Goal: Book appointment/travel/reservation

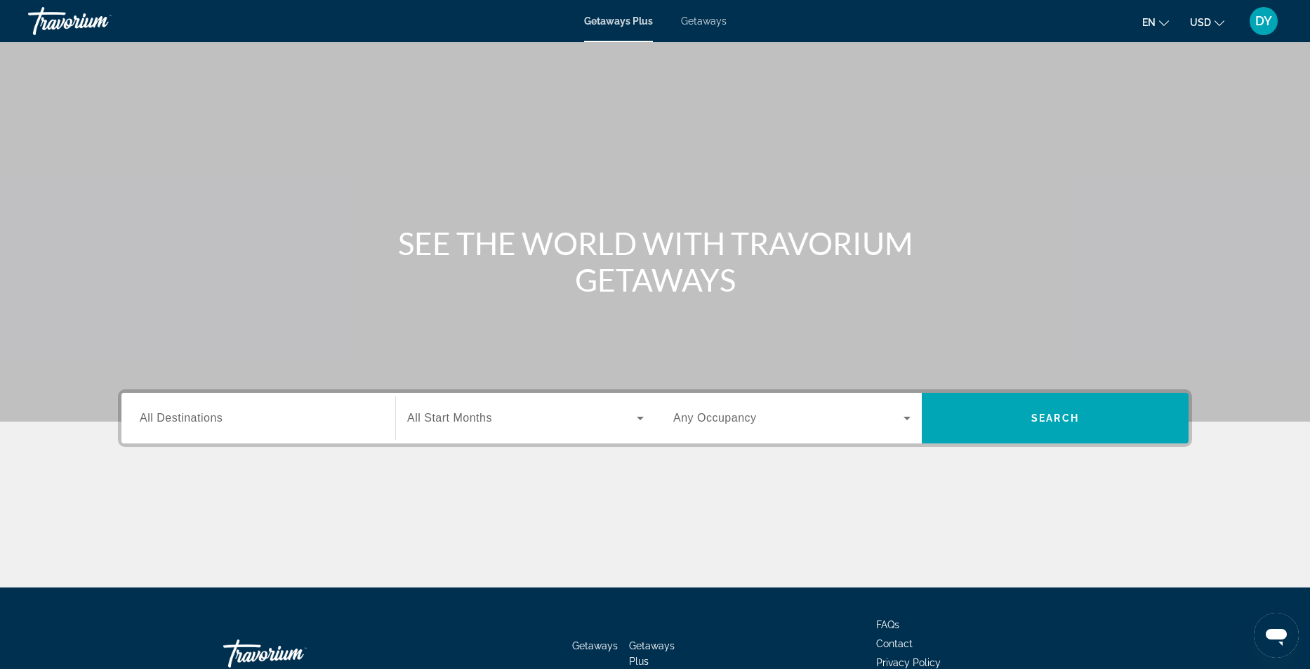
click at [705, 22] on span "Getaways" at bounding box center [704, 20] width 46 height 11
click at [145, 419] on span "All Destinations" at bounding box center [181, 418] width 83 height 12
click at [145, 419] on input "Destination All Destinations" at bounding box center [258, 418] width 237 height 17
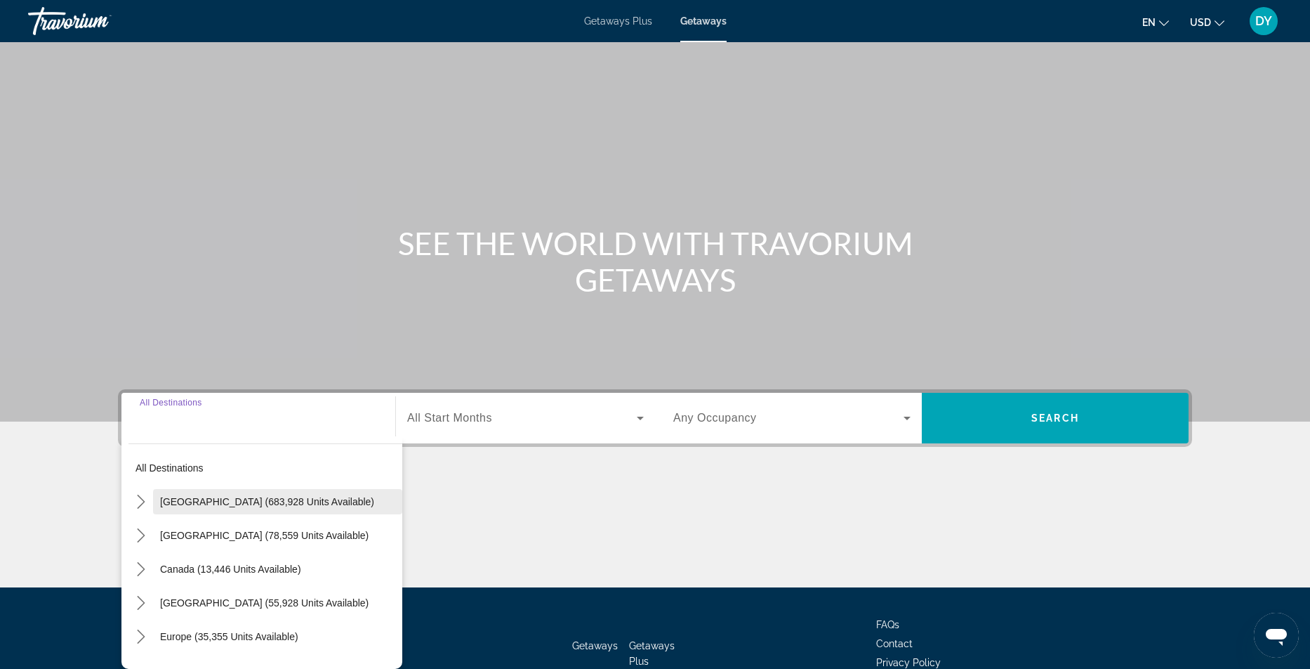
scroll to position [91, 0]
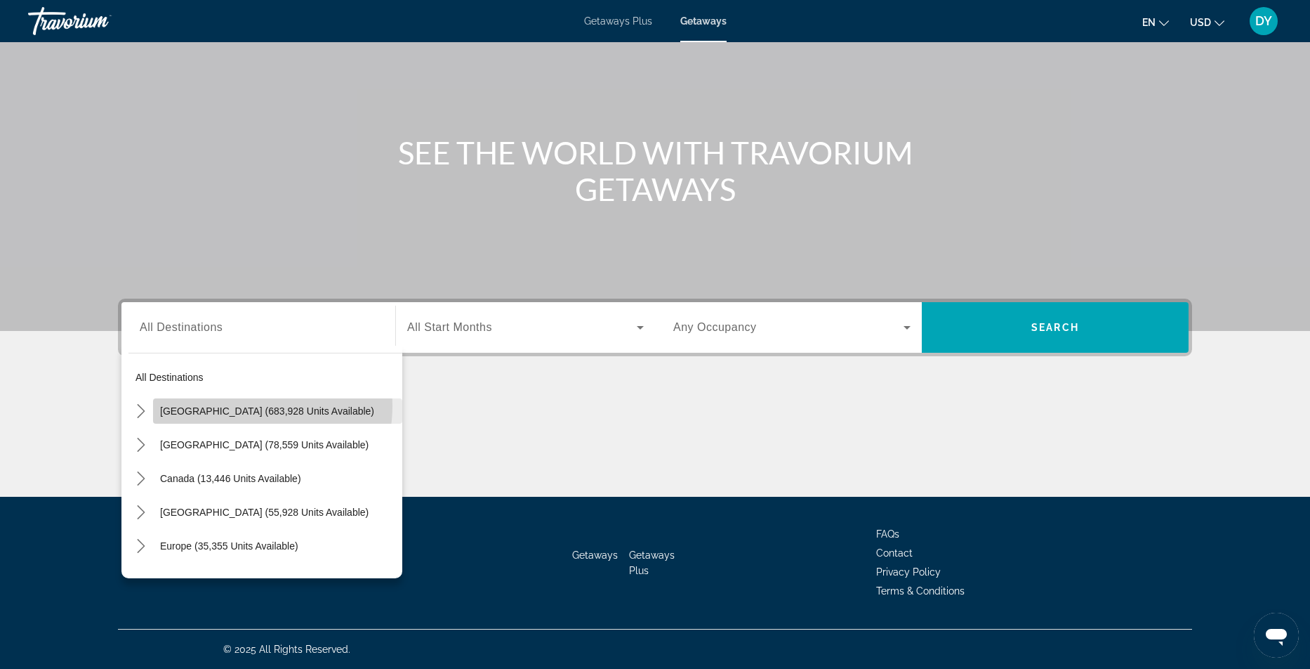
click at [243, 406] on span "[GEOGRAPHIC_DATA] (683,928 units available)" at bounding box center [267, 410] width 214 height 11
type input "**********"
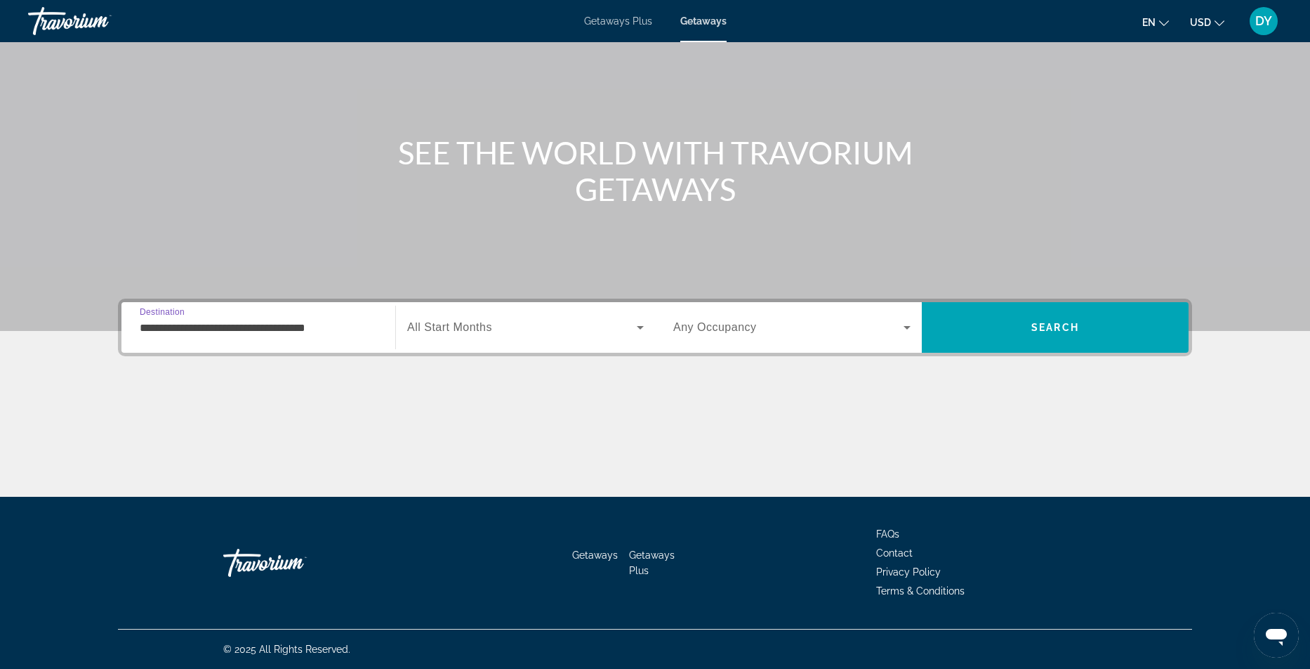
click at [451, 327] on span "All Start Months" at bounding box center [449, 327] width 85 height 12
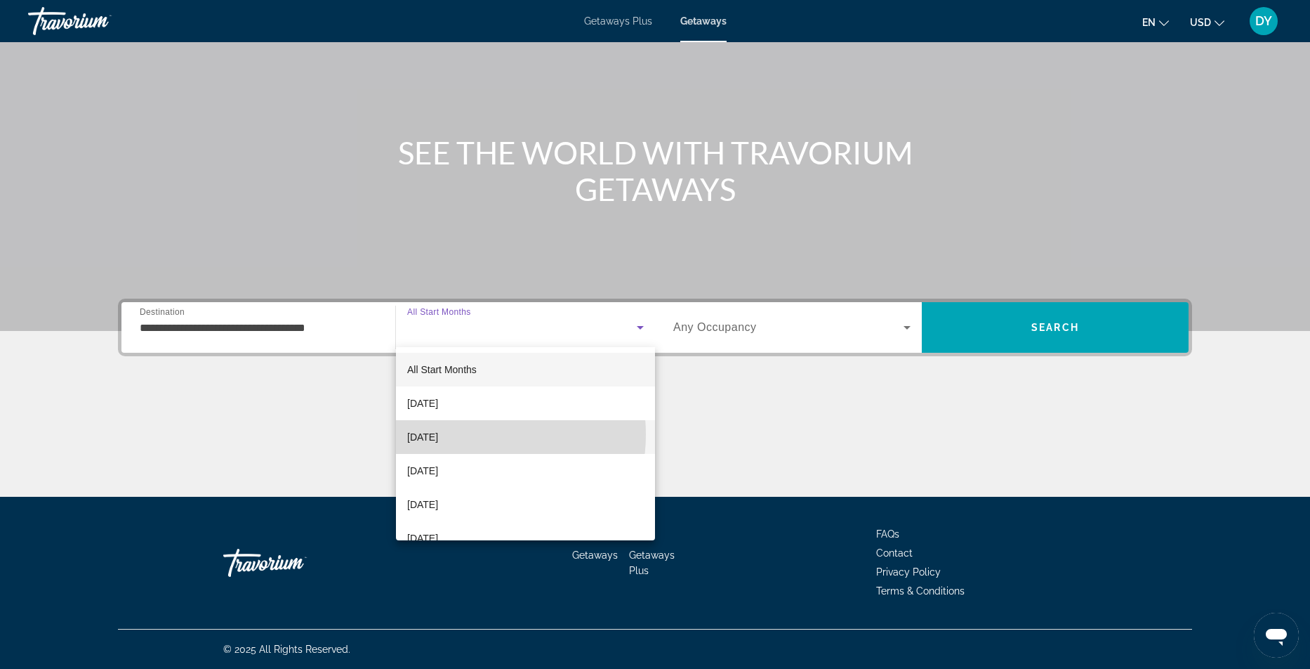
click at [438, 433] on span "[DATE]" at bounding box center [422, 436] width 31 height 17
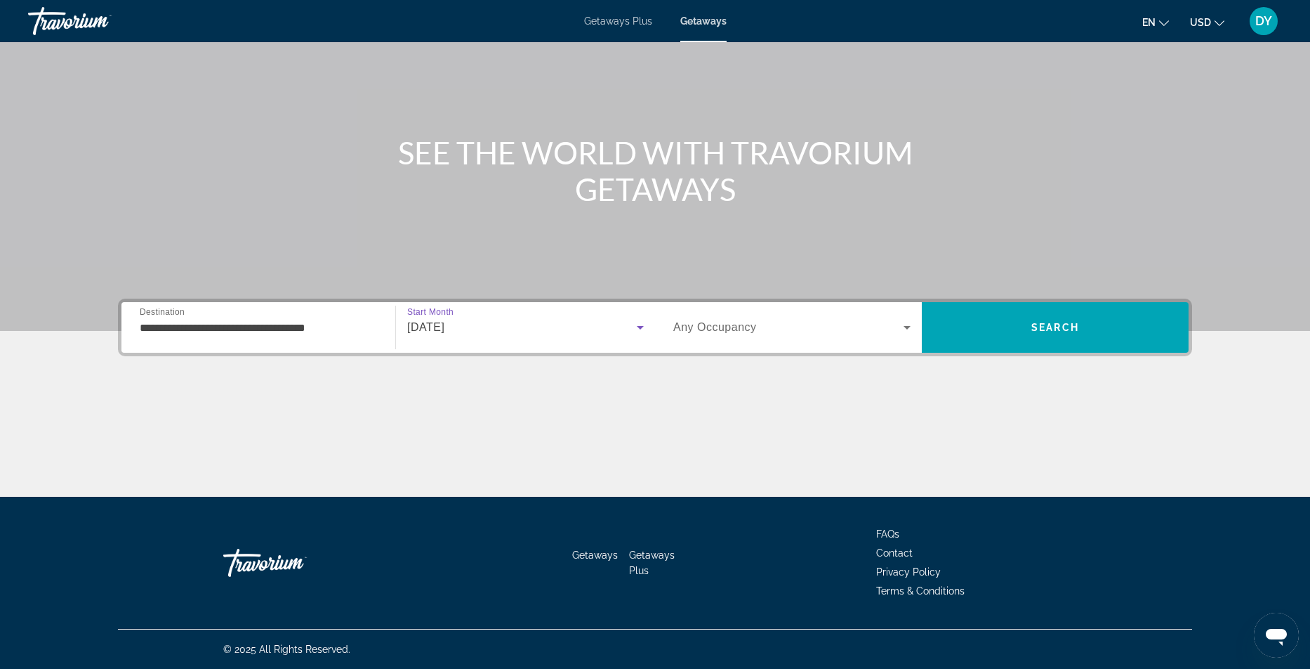
click at [909, 322] on icon "Search widget" at bounding box center [907, 327] width 17 height 17
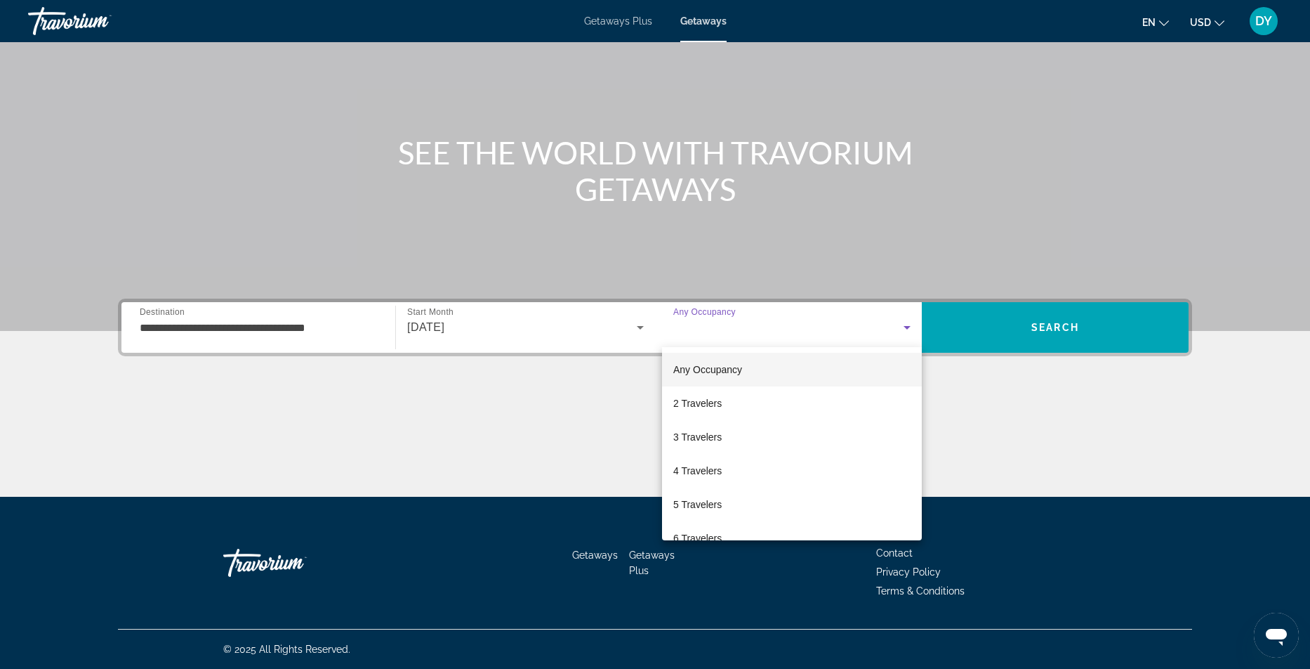
drag, startPoint x: 706, startPoint y: 466, endPoint x: 1318, endPoint y: 318, distance: 629.9
click at [706, 465] on span "4 Travelers" at bounding box center [697, 470] width 48 height 17
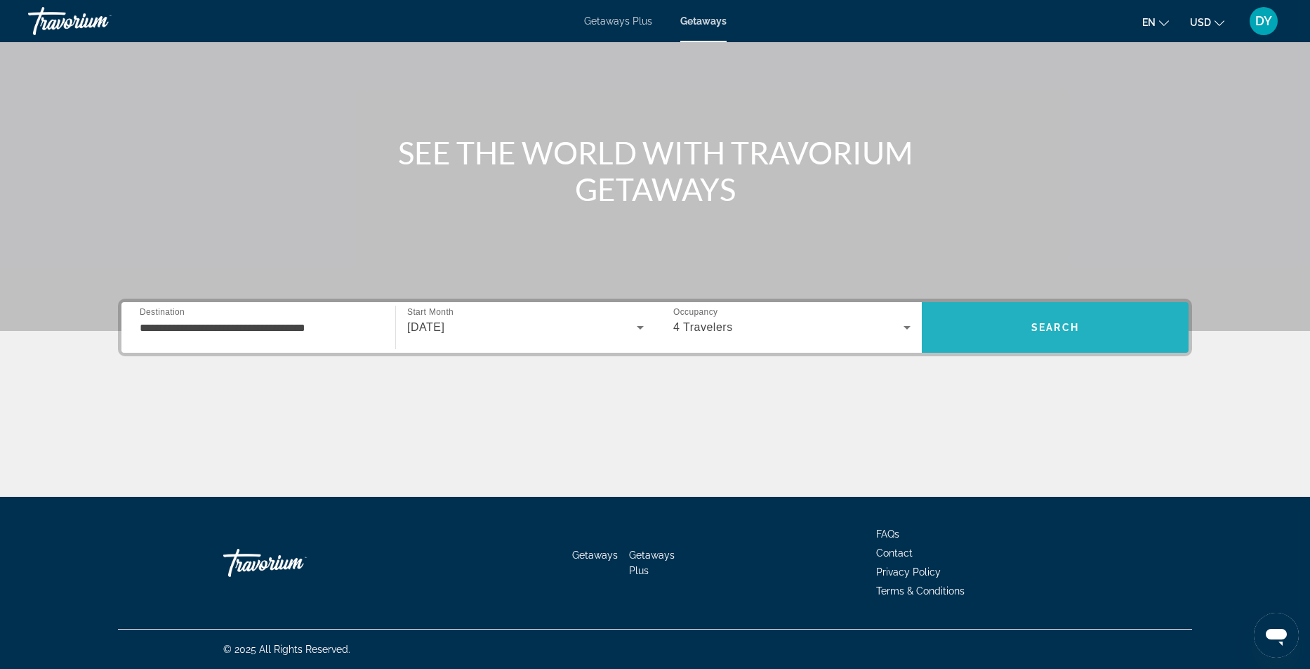
click at [1090, 327] on span "Search" at bounding box center [1055, 327] width 267 height 34
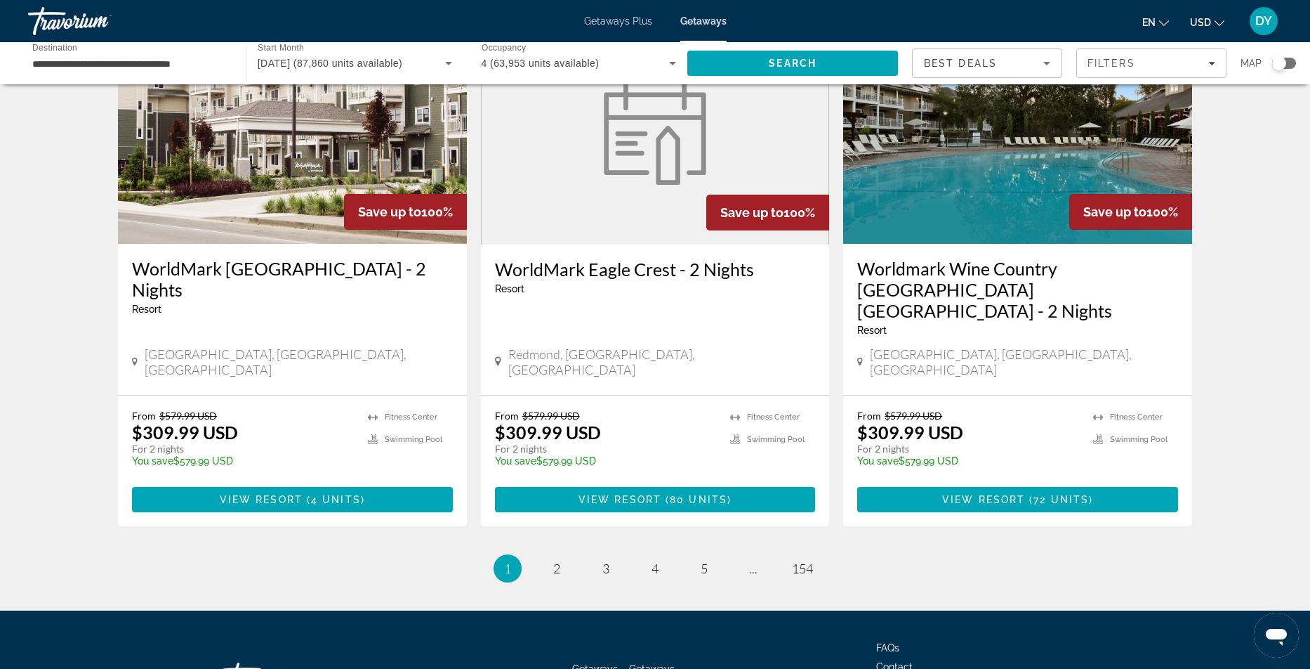
scroll to position [1625, 0]
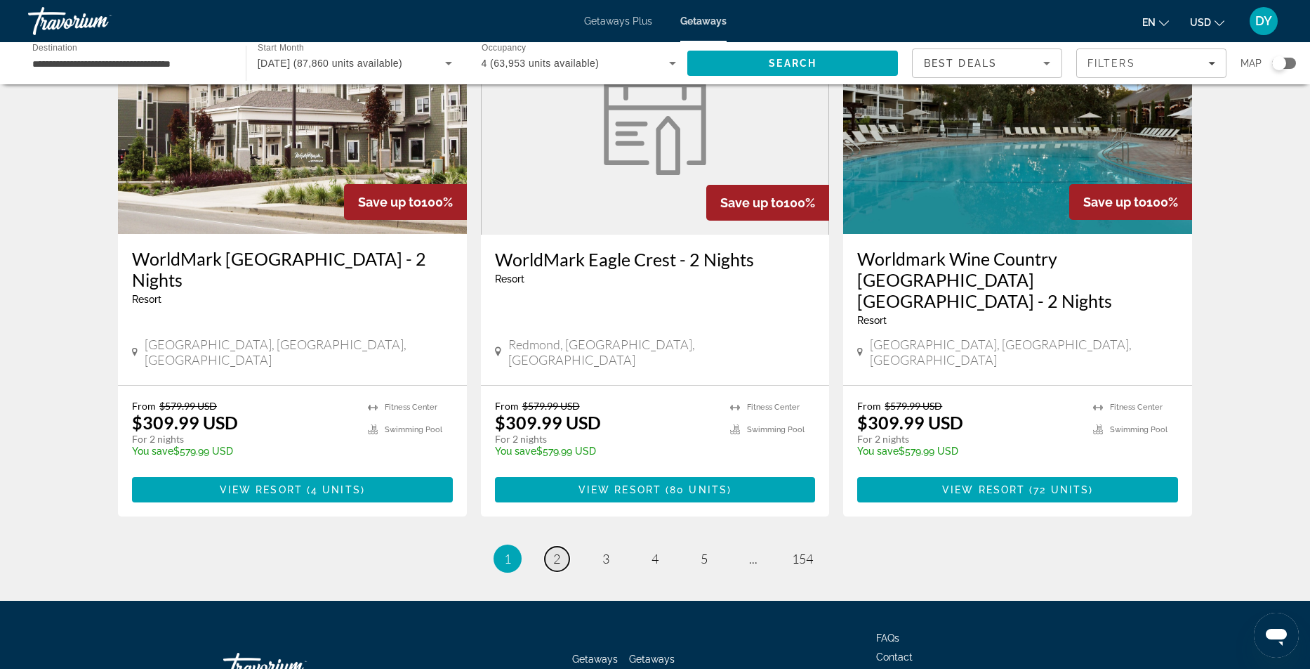
click at [547, 546] on link "page 2" at bounding box center [557, 558] width 25 height 25
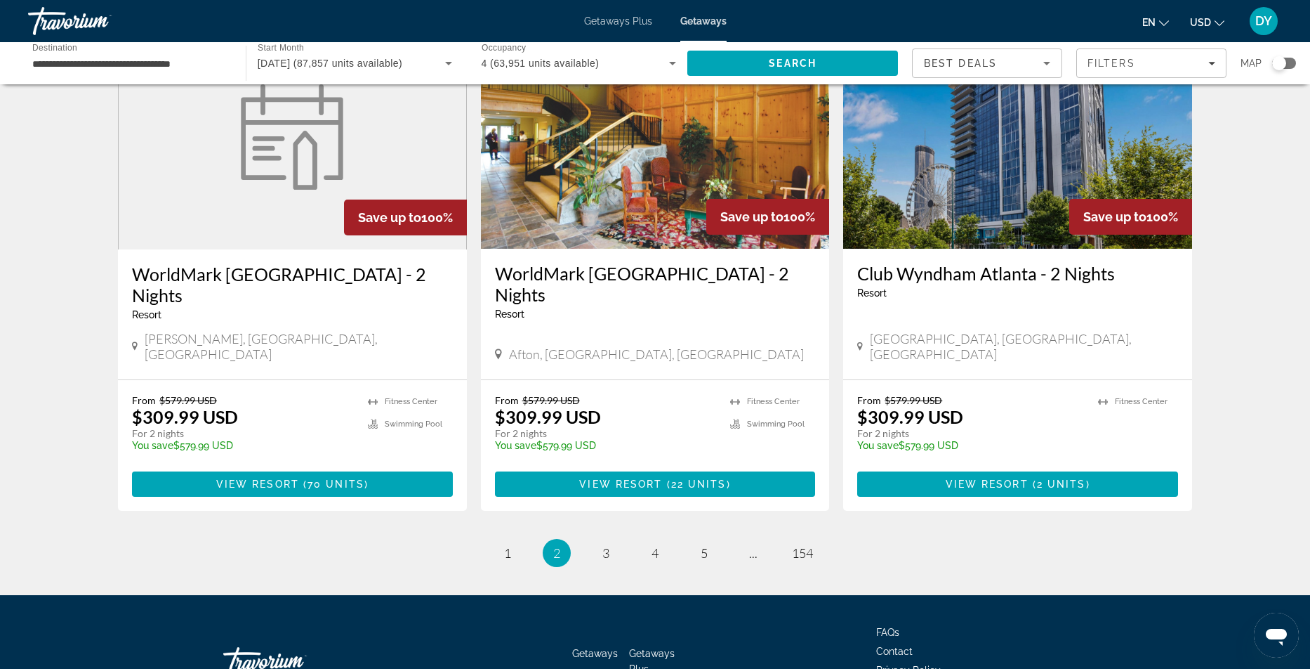
scroll to position [1647, 0]
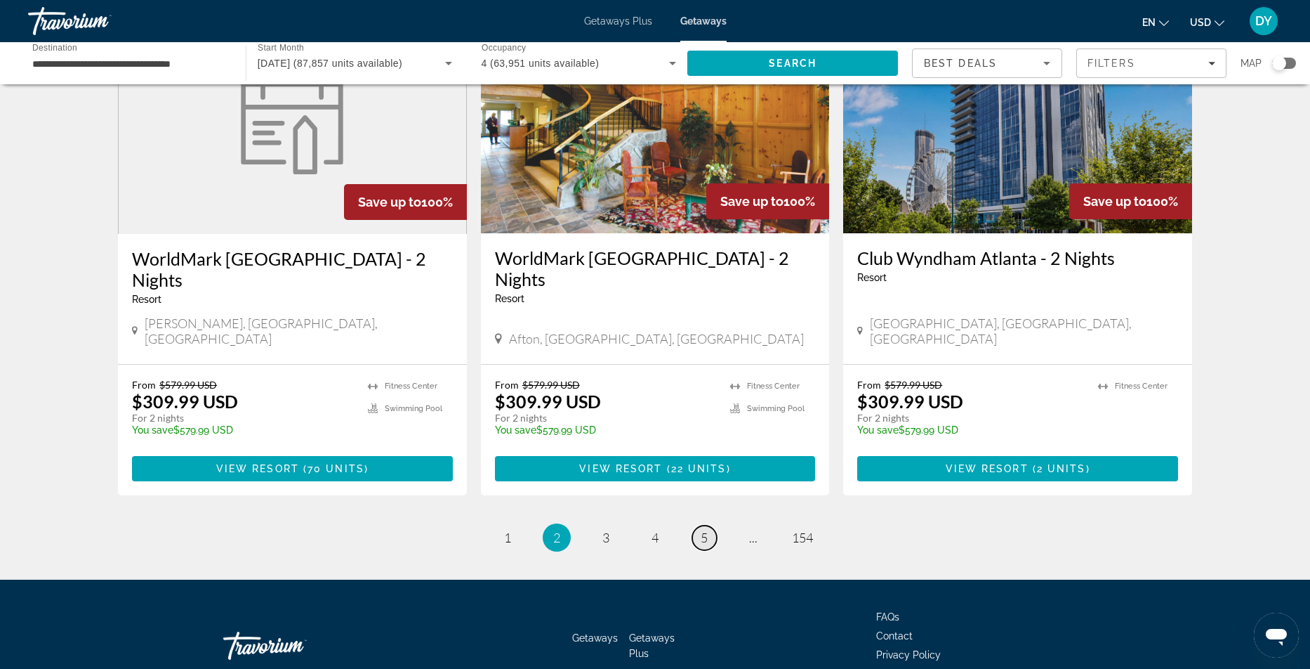
click at [709, 525] on link "page 5" at bounding box center [704, 537] width 25 height 25
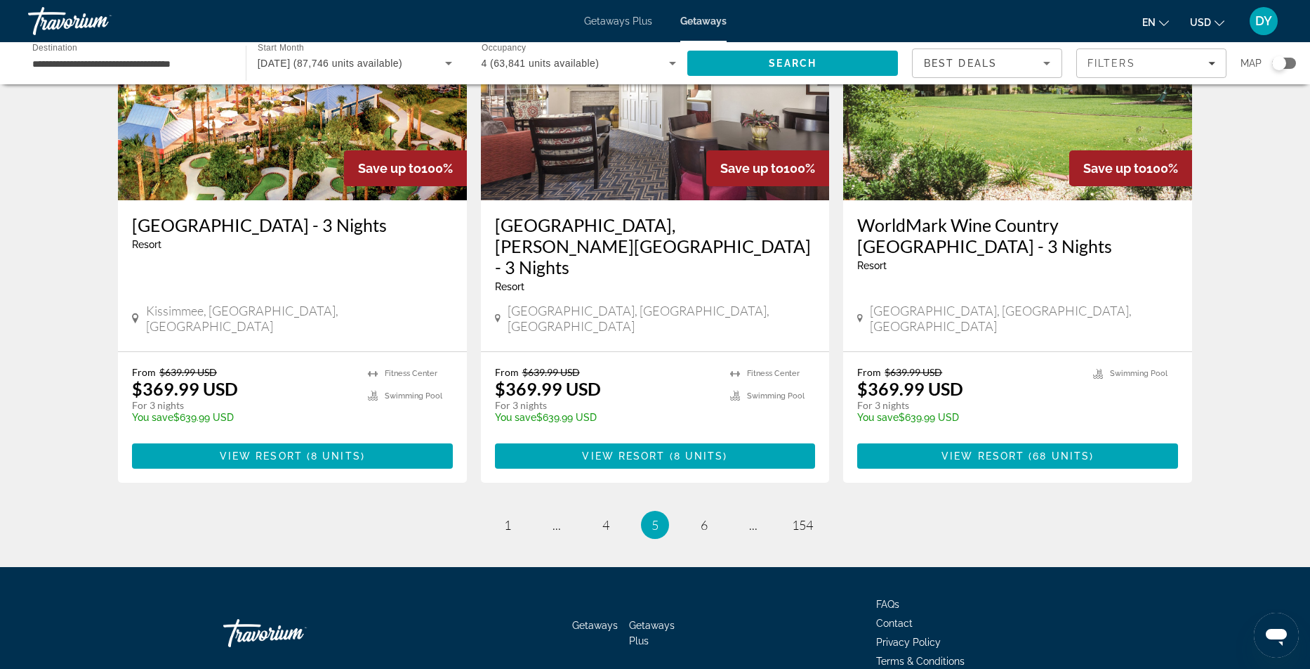
scroll to position [1666, 0]
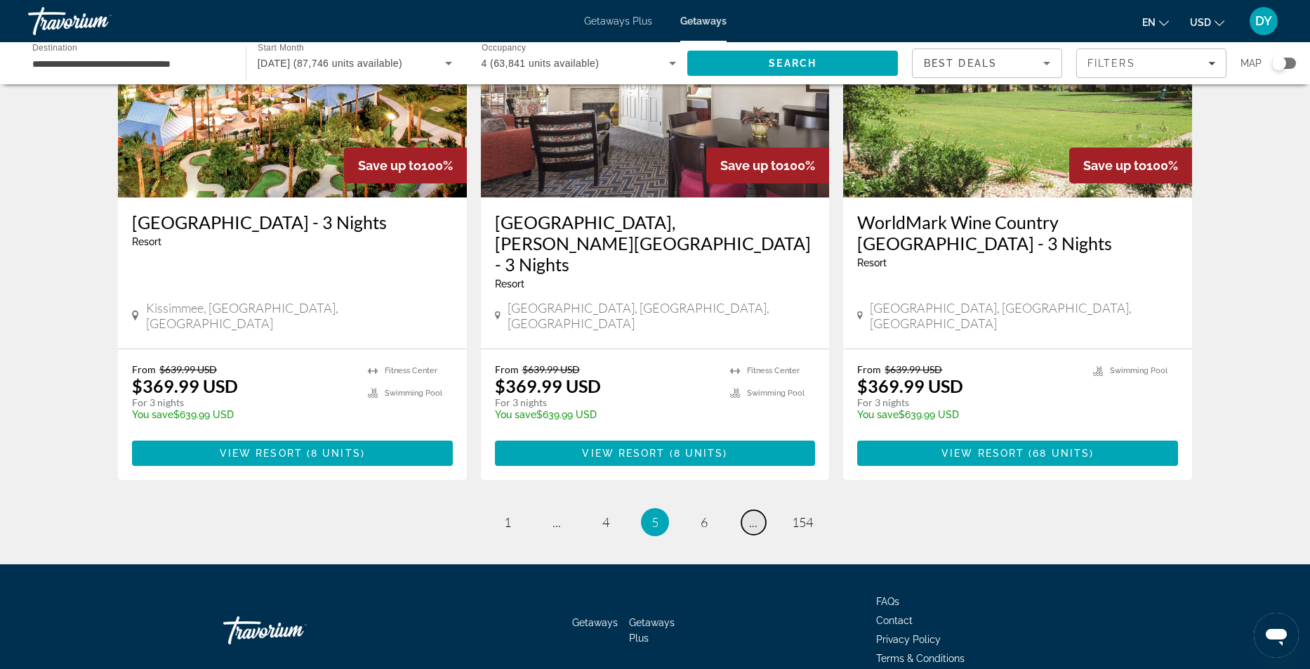
click at [754, 514] on span "..." at bounding box center [753, 521] width 8 height 15
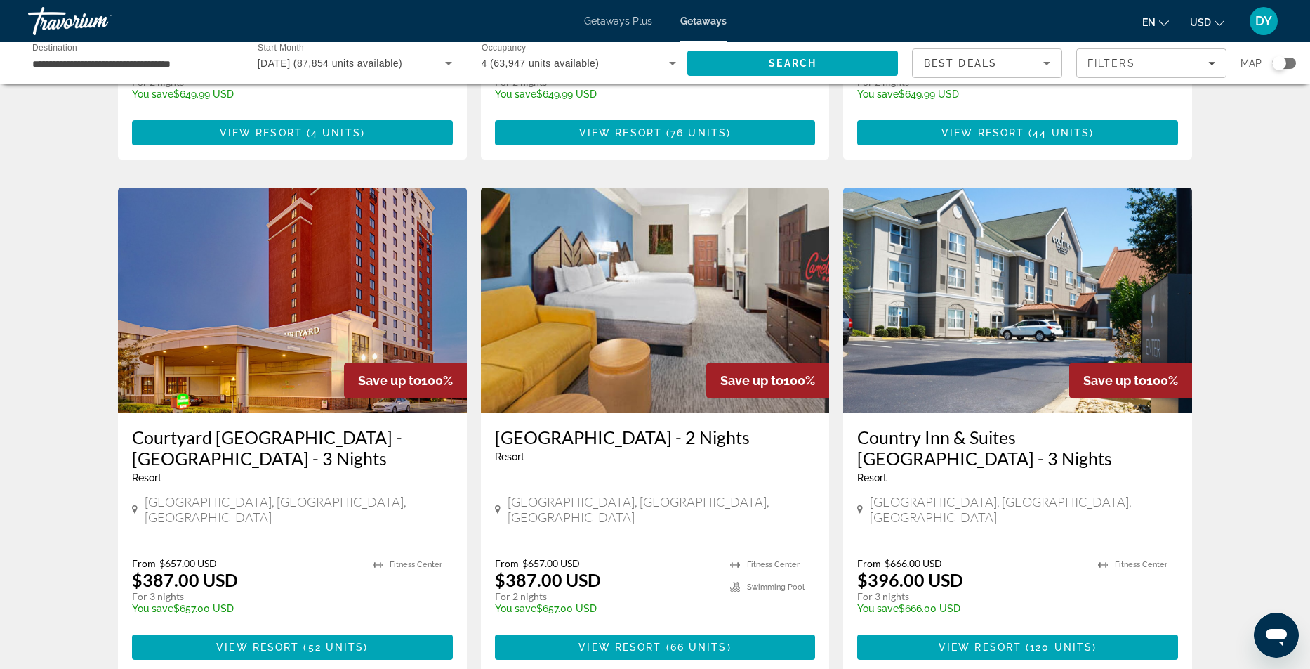
scroll to position [1491, 0]
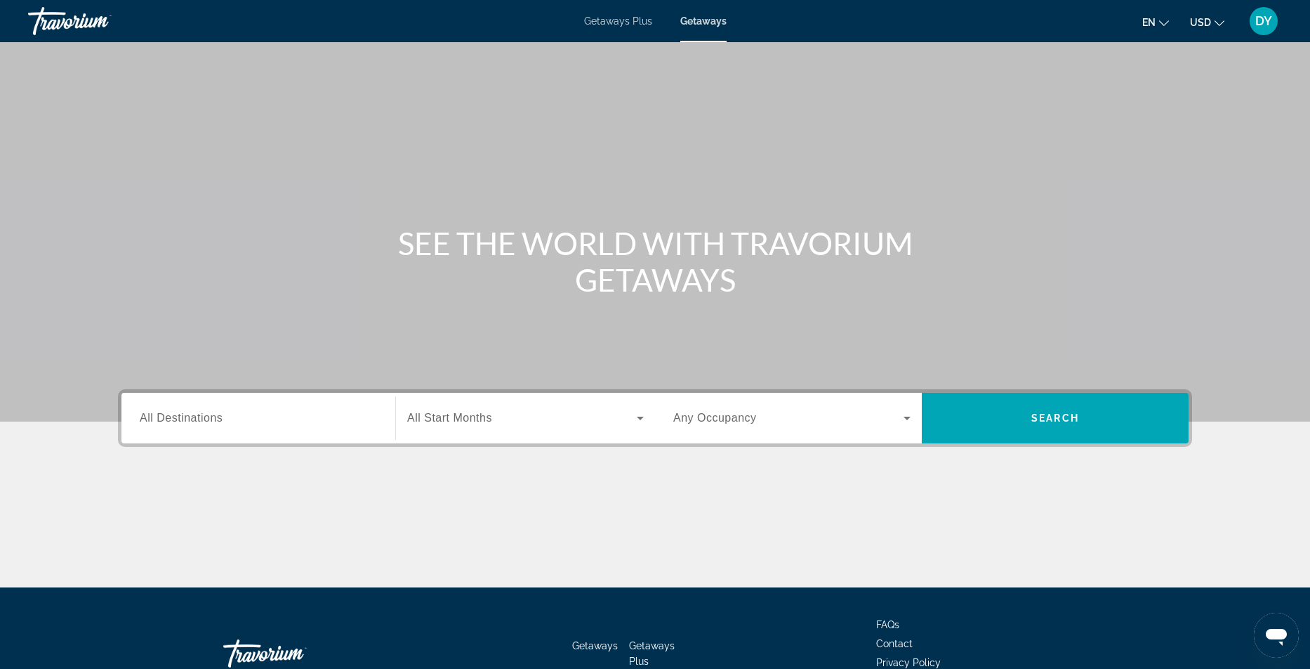
click at [176, 438] on div "Destination All Destinations" at bounding box center [259, 418] width 260 height 51
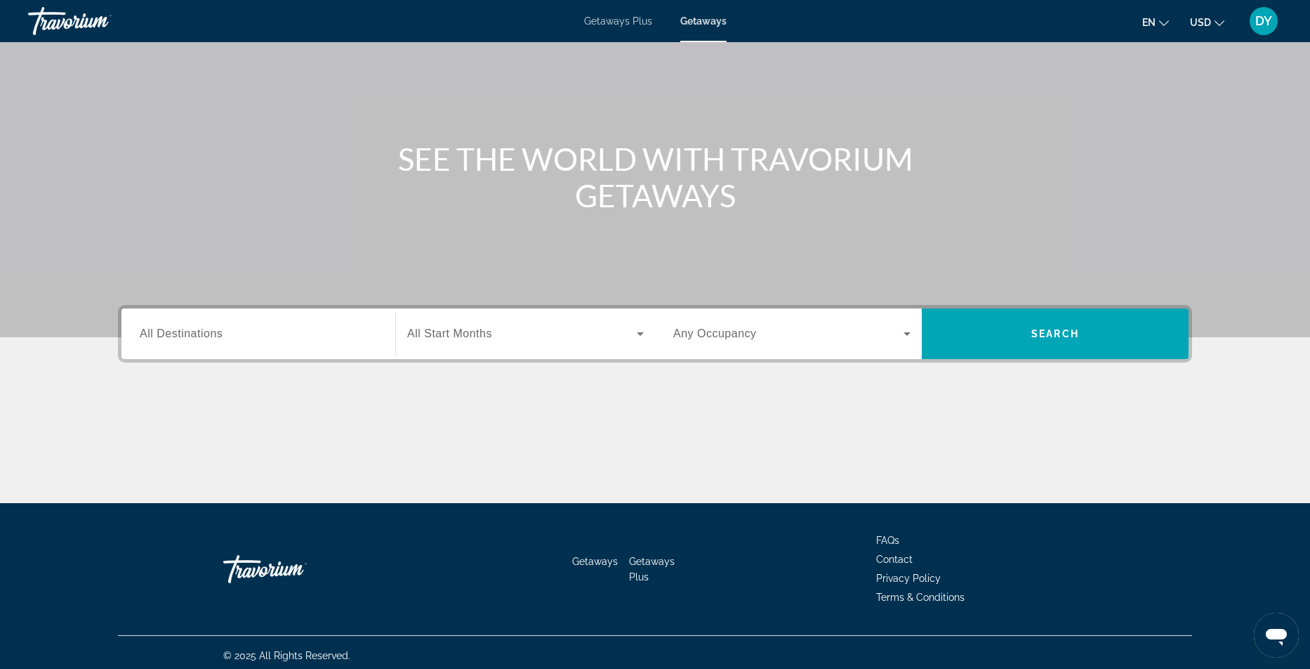
scroll to position [91, 0]
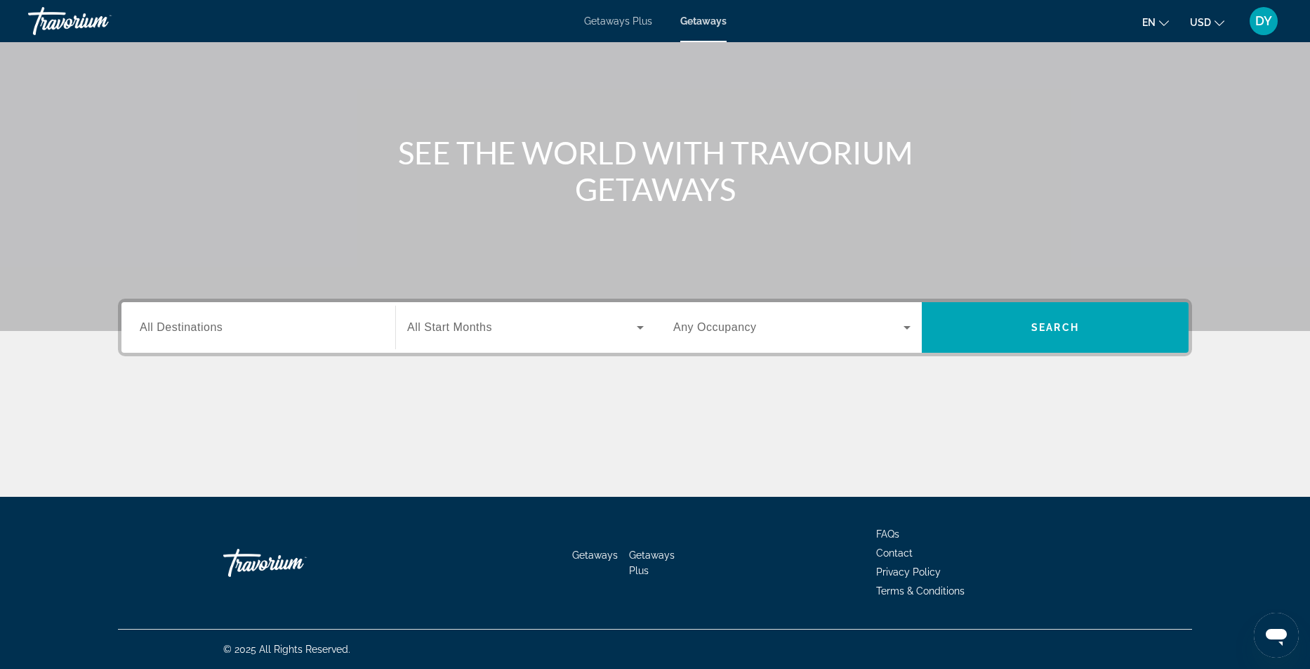
click at [176, 323] on span "All Destinations" at bounding box center [181, 327] width 83 height 12
click at [176, 323] on input "Destination All Destinations" at bounding box center [258, 328] width 237 height 17
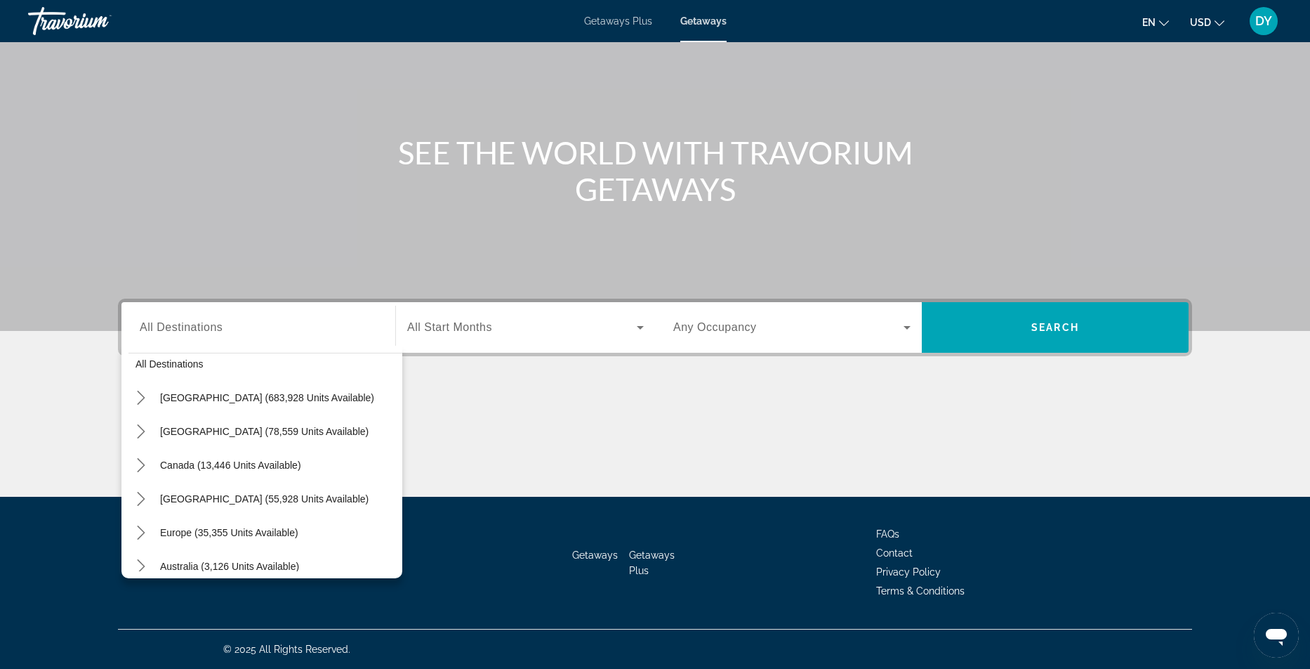
scroll to position [0, 0]
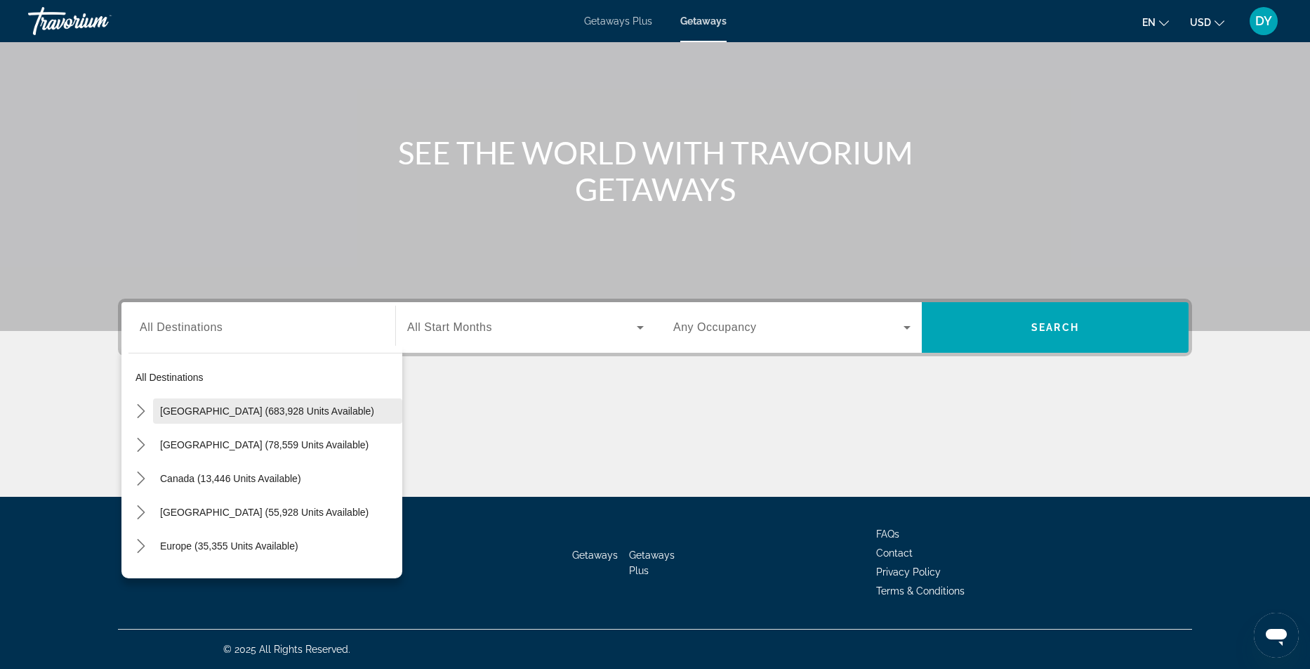
click at [277, 409] on span "[GEOGRAPHIC_DATA] (683,928 units available)" at bounding box center [267, 410] width 214 height 11
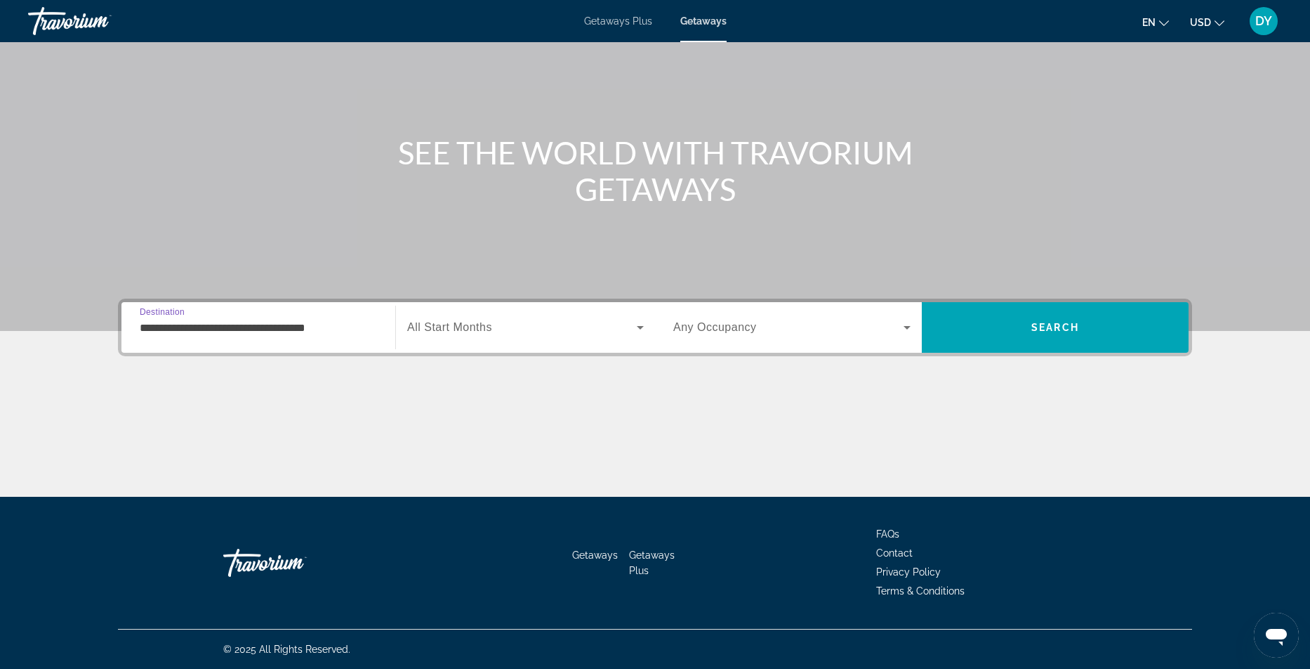
click at [256, 331] on input "**********" at bounding box center [258, 328] width 237 height 17
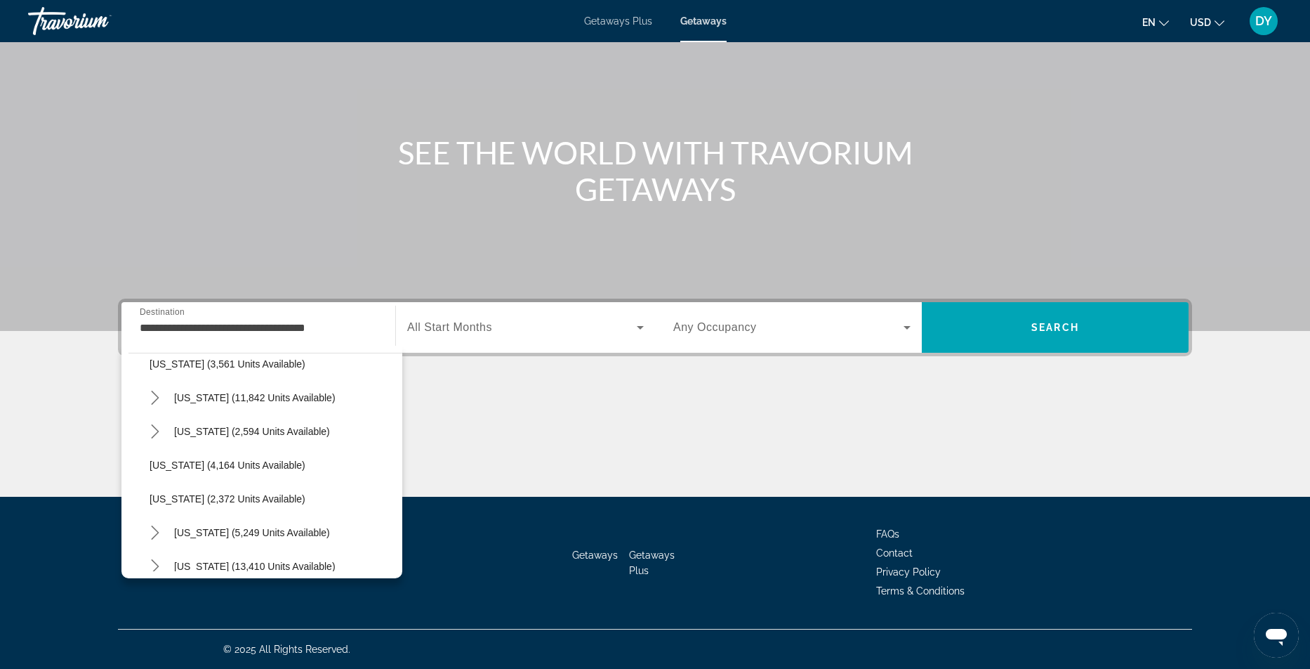
scroll to position [796, 0]
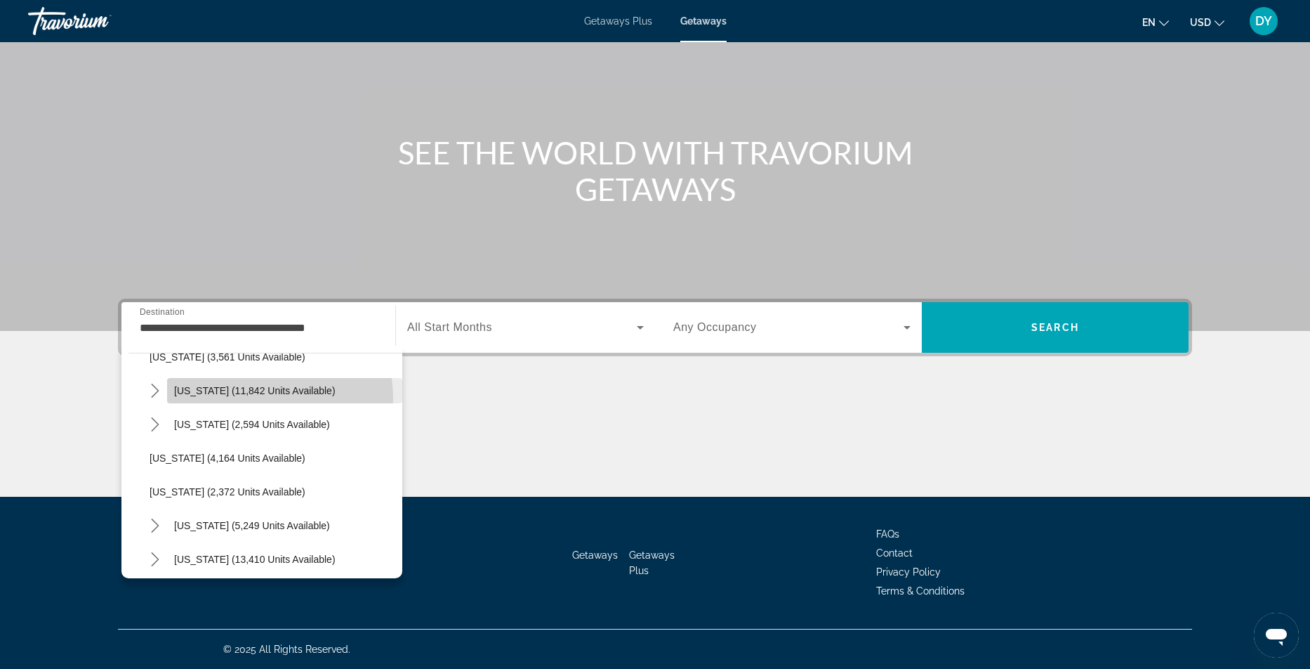
click at [241, 399] on span "Select destination: Nevada (11,842 units available)" at bounding box center [284, 391] width 235 height 34
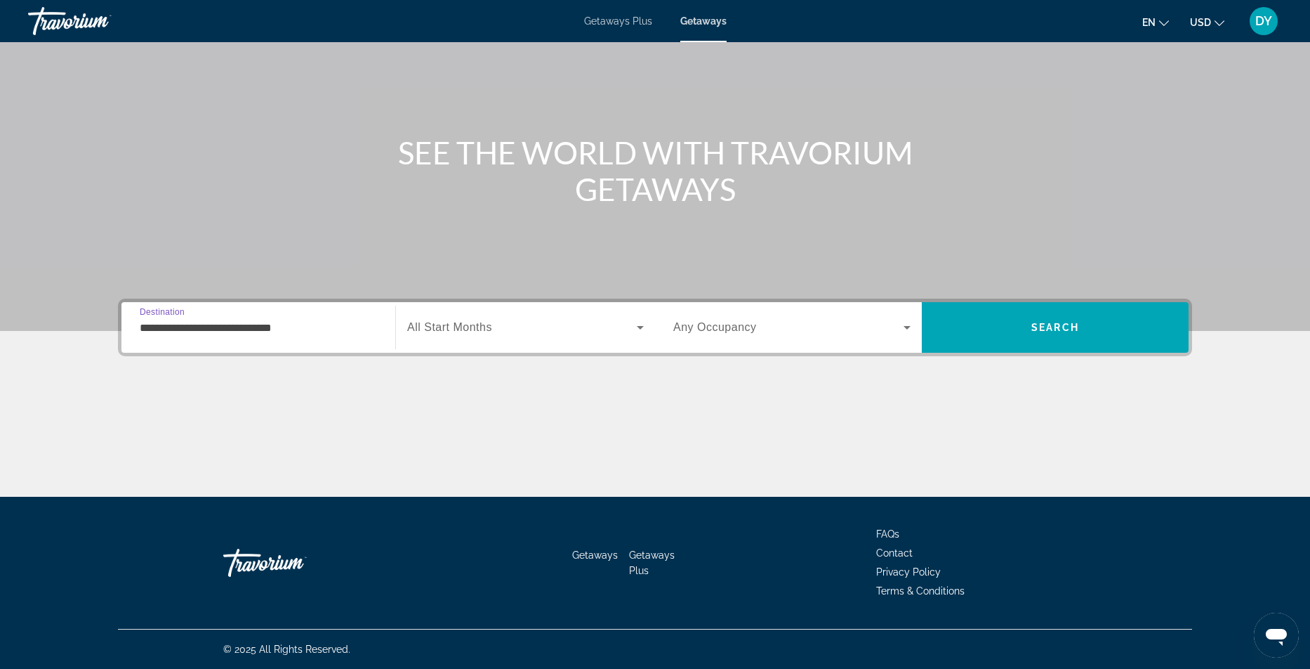
click at [164, 325] on input "**********" at bounding box center [258, 328] width 237 height 17
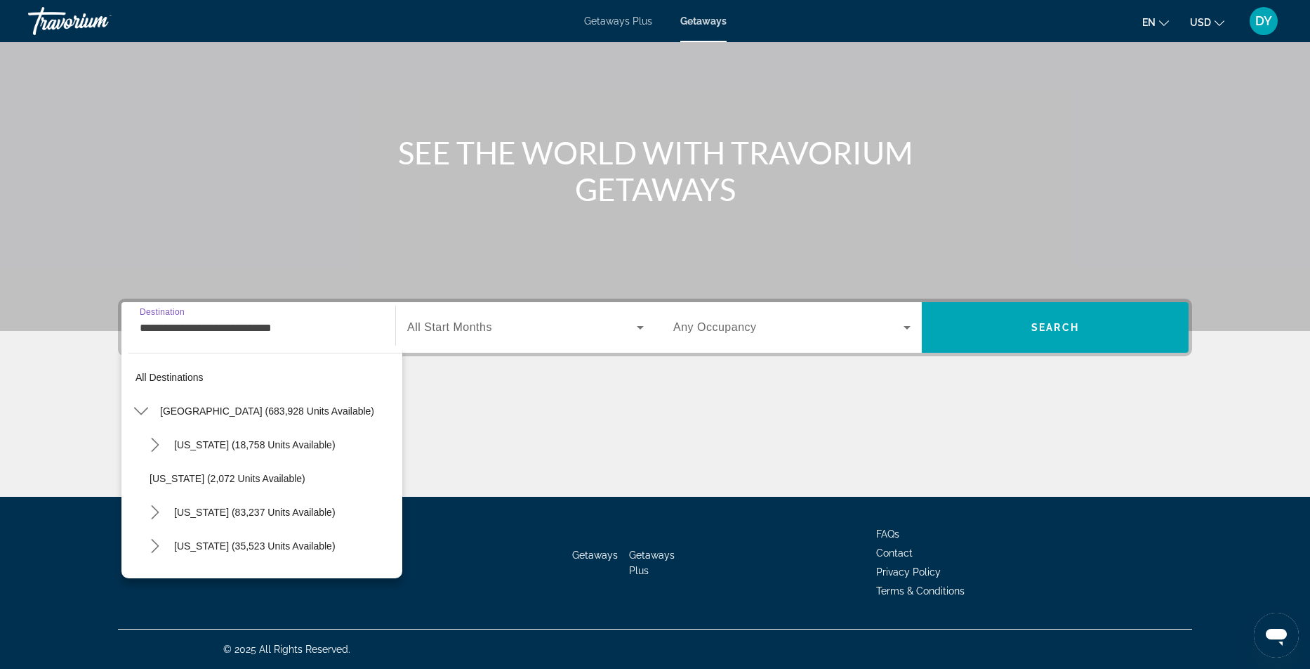
scroll to position [724, 0]
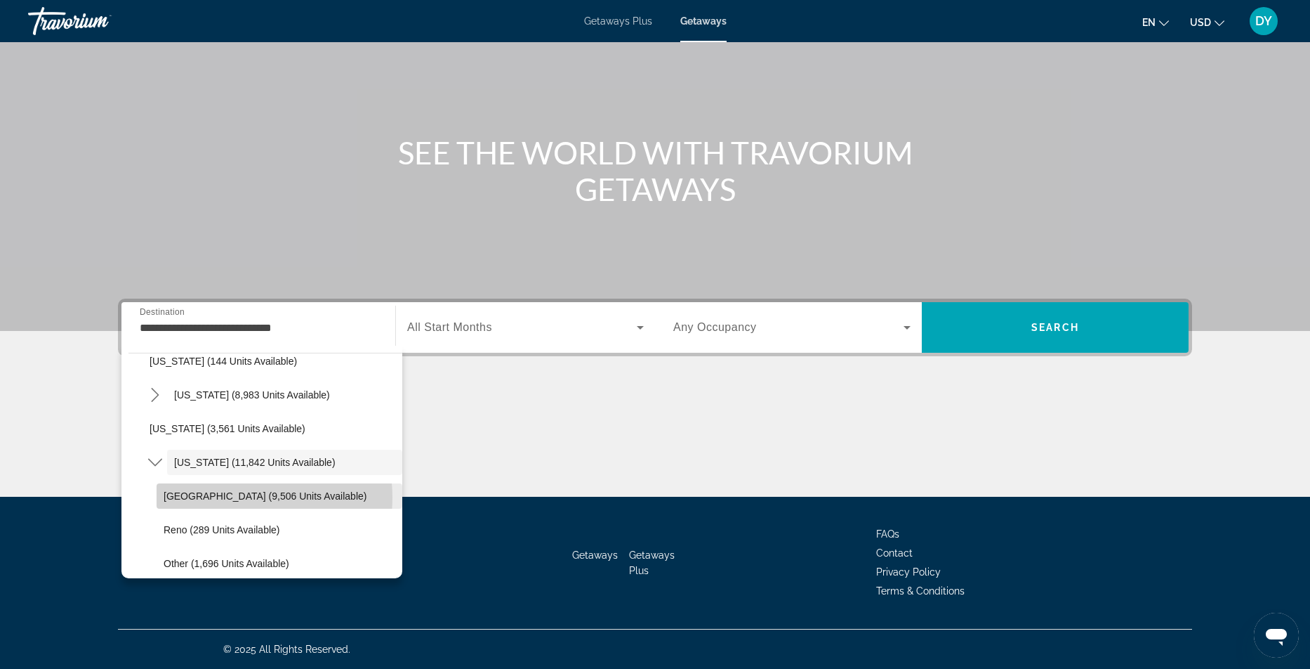
click at [239, 497] on span "[GEOGRAPHIC_DATA] (9,506 units available)" at bounding box center [265, 495] width 203 height 11
type input "**********"
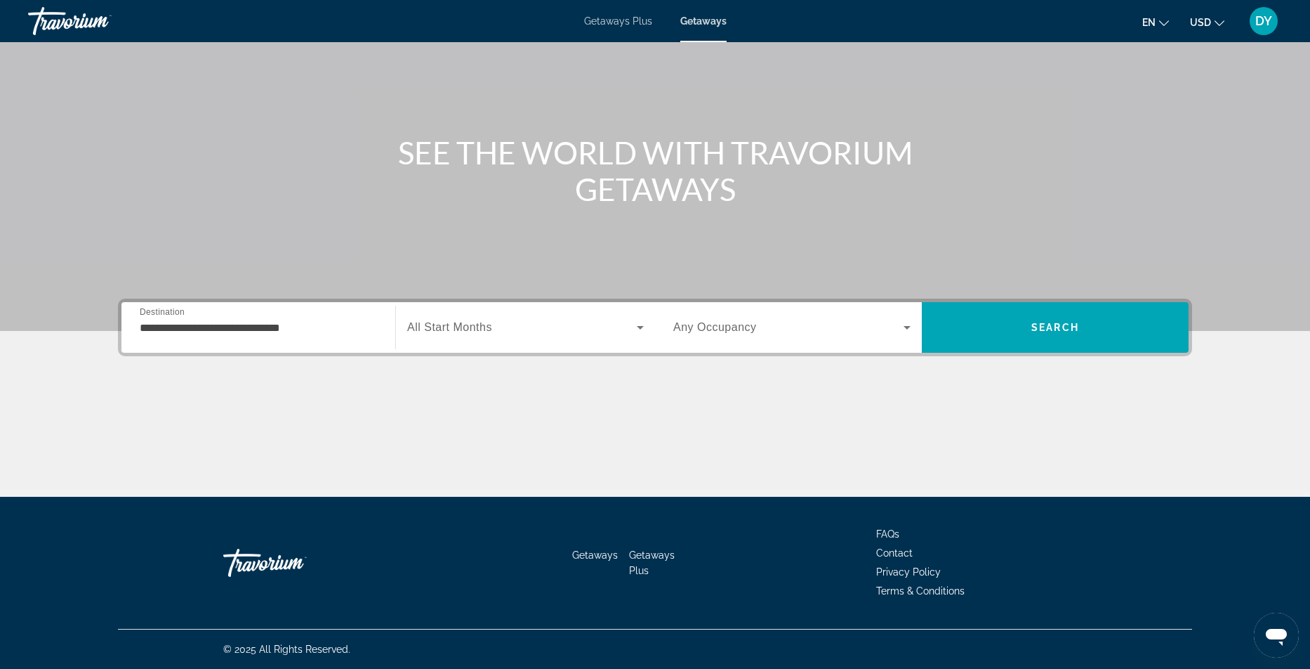
click at [467, 327] on span "All Start Months" at bounding box center [449, 327] width 85 height 12
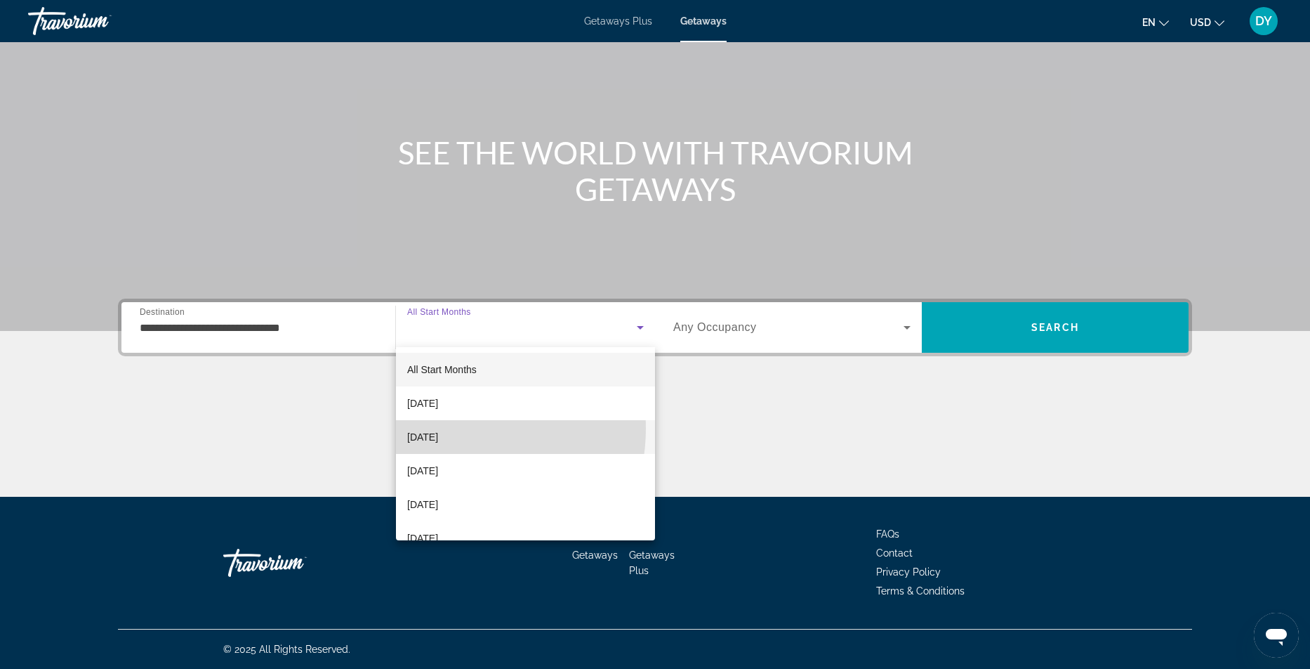
click at [438, 428] on span "[DATE]" at bounding box center [422, 436] width 31 height 17
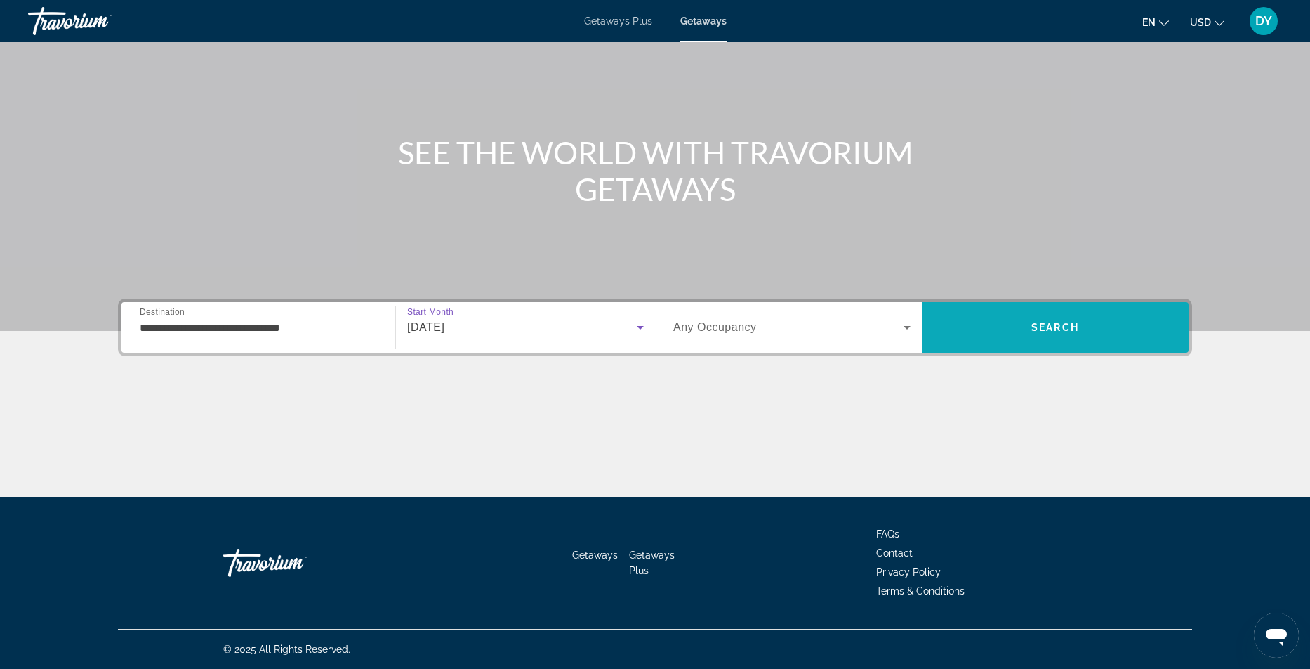
click at [1058, 322] on span "Search" at bounding box center [1056, 327] width 48 height 11
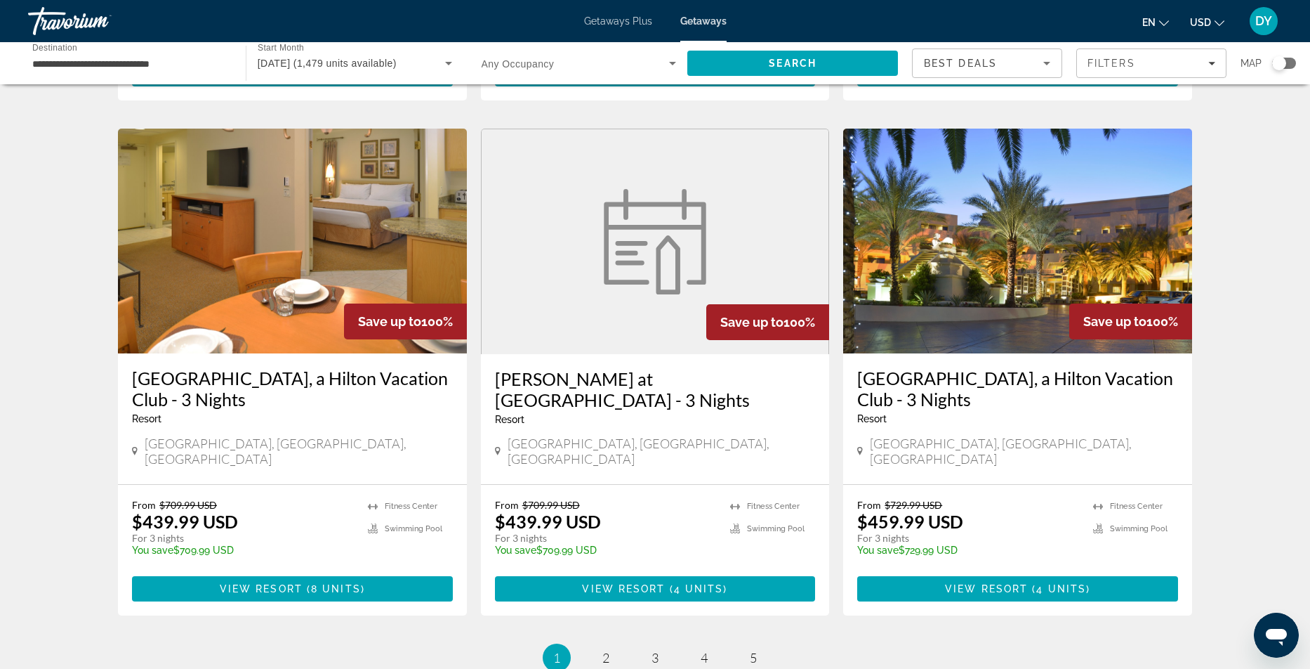
scroll to position [1667, 0]
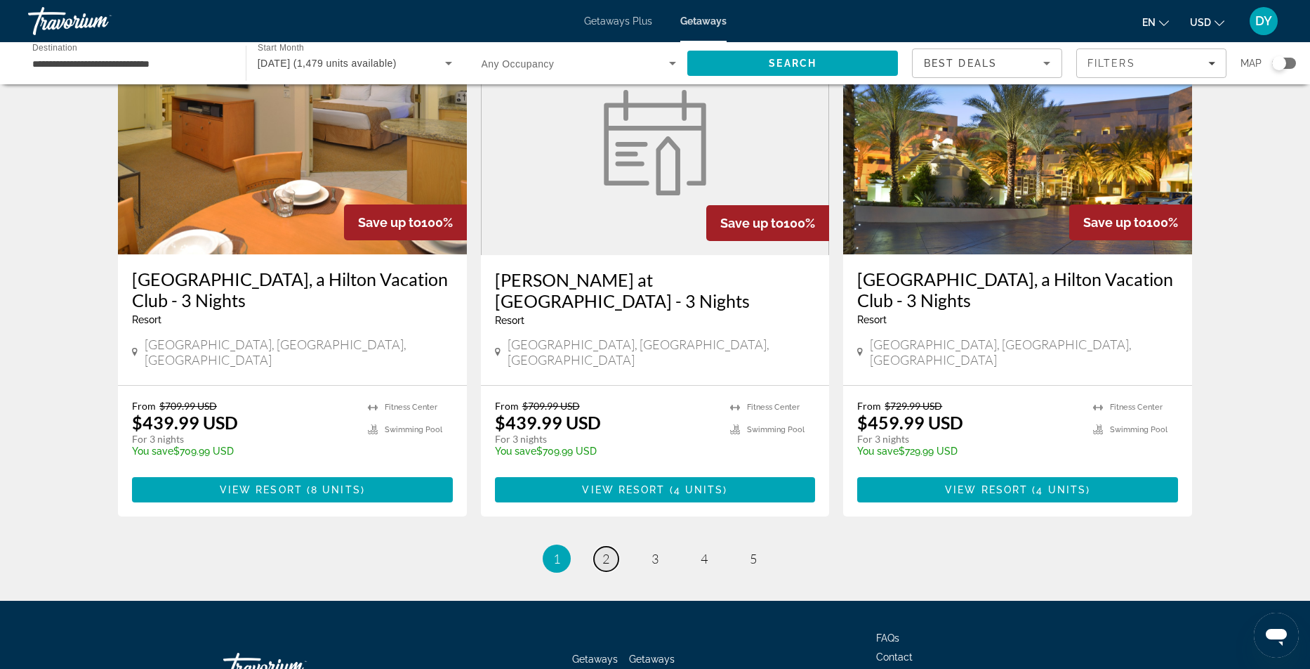
click at [605, 551] on span "2" at bounding box center [606, 558] width 7 height 15
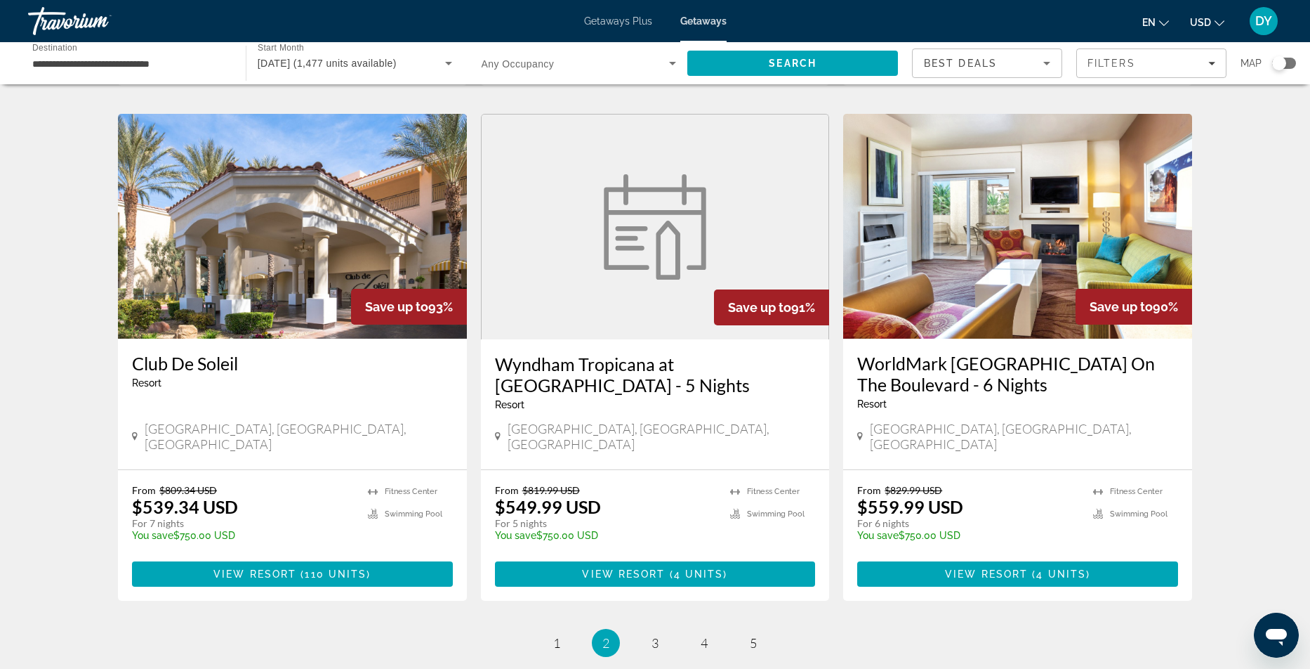
scroll to position [1667, 0]
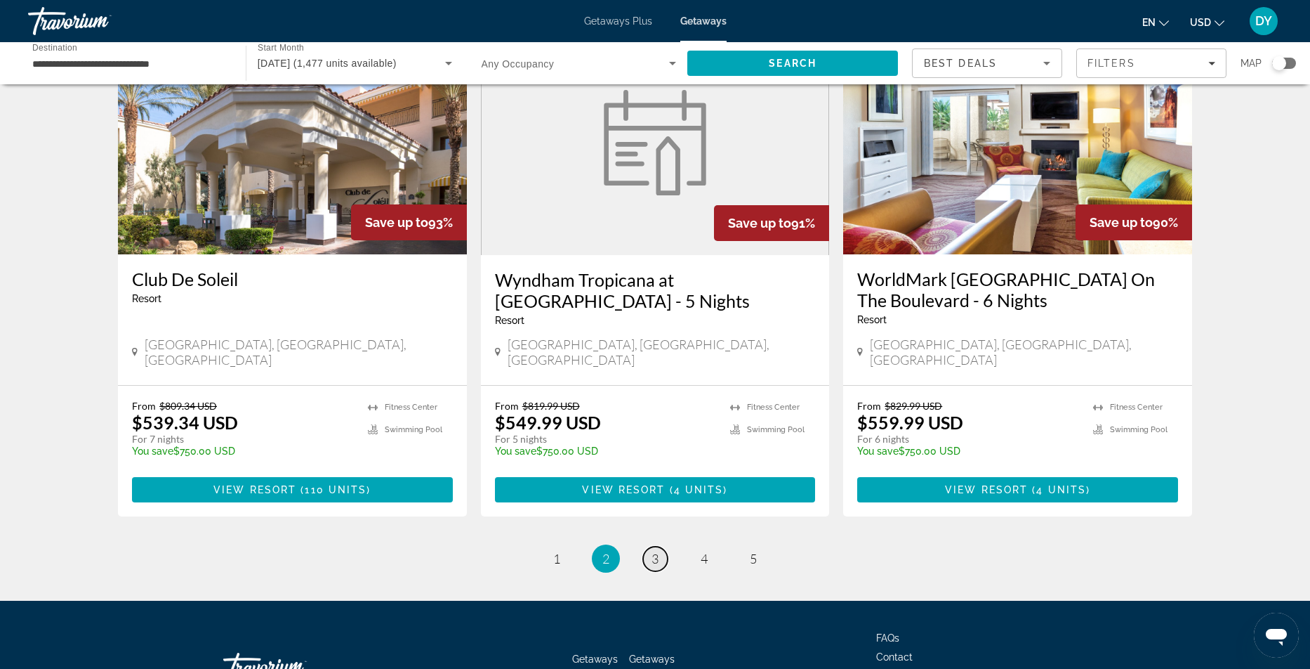
click at [652, 551] on span "3" at bounding box center [655, 558] width 7 height 15
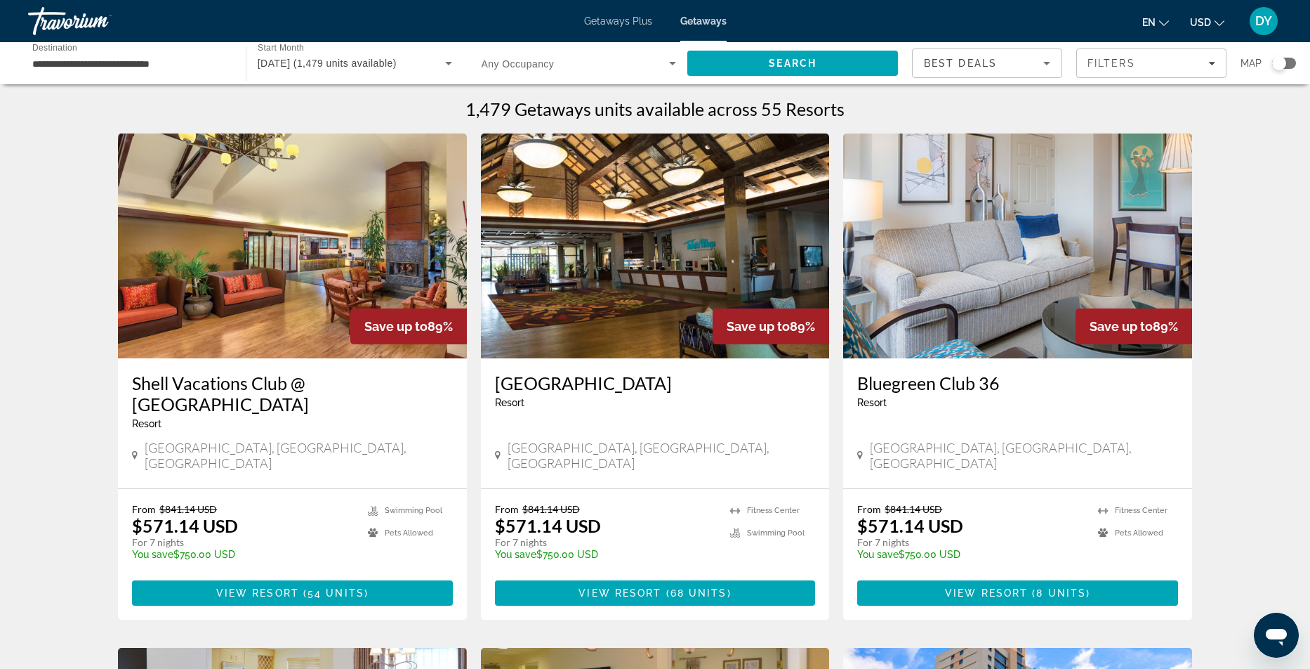
click at [972, 54] on div "Best Deals" at bounding box center [987, 68] width 126 height 39
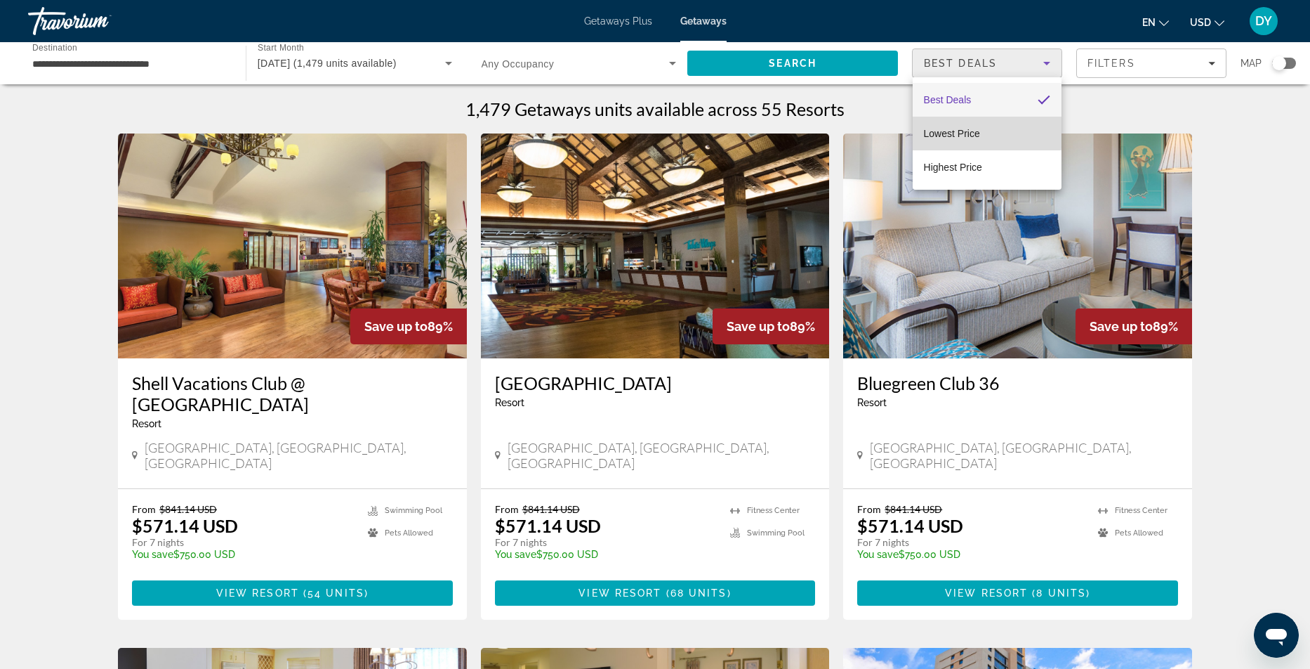
click at [953, 131] on span "Lowest Price" at bounding box center [952, 133] width 56 height 11
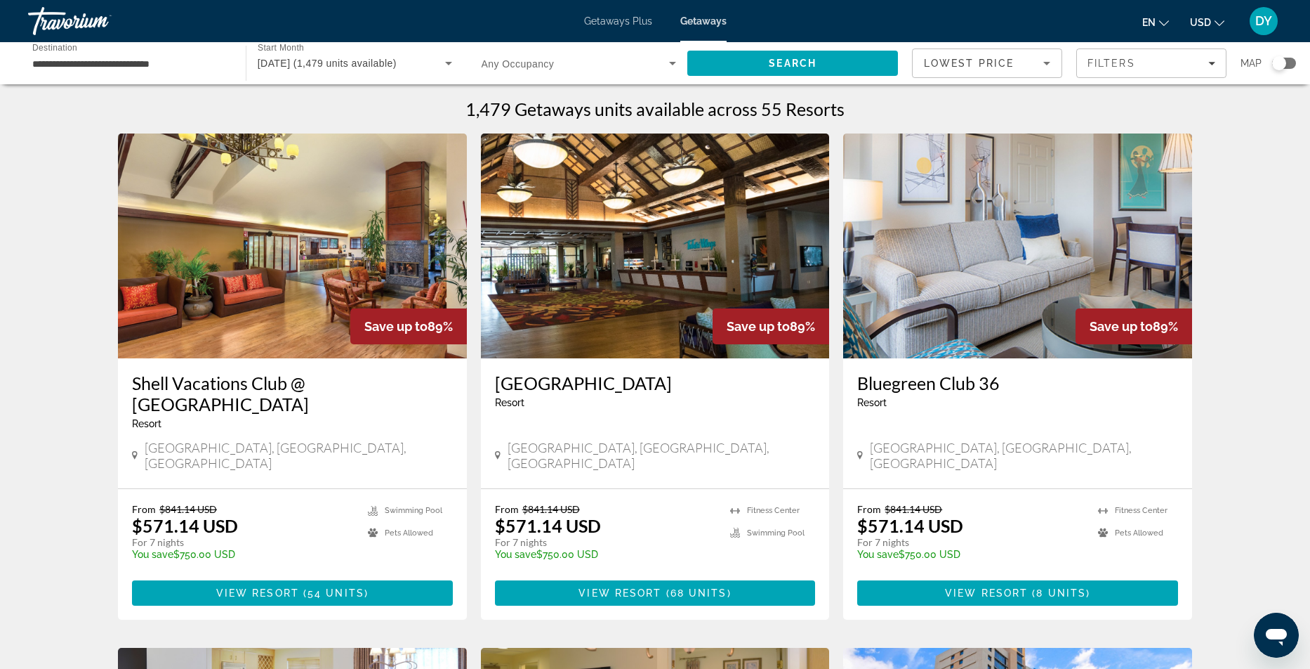
click at [607, 24] on span "Getaways Plus" at bounding box center [618, 20] width 68 height 11
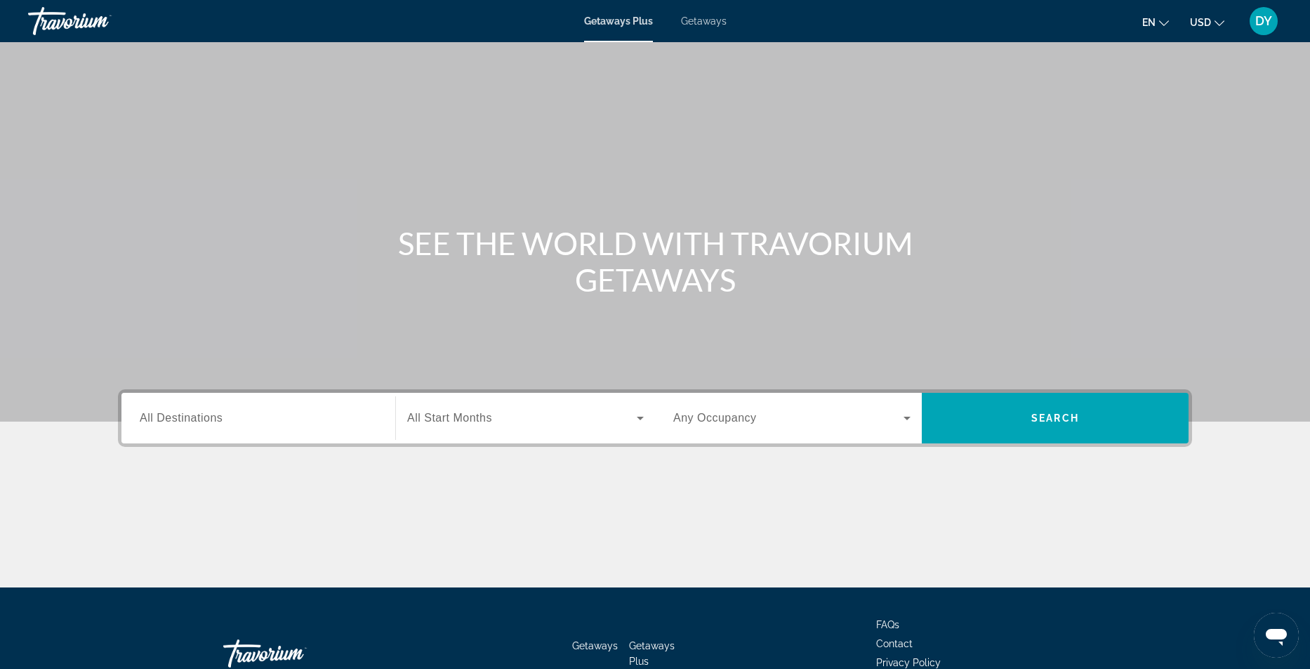
click at [171, 416] on span "All Destinations" at bounding box center [181, 418] width 83 height 12
click at [171, 416] on input "Destination All Destinations" at bounding box center [258, 418] width 237 height 17
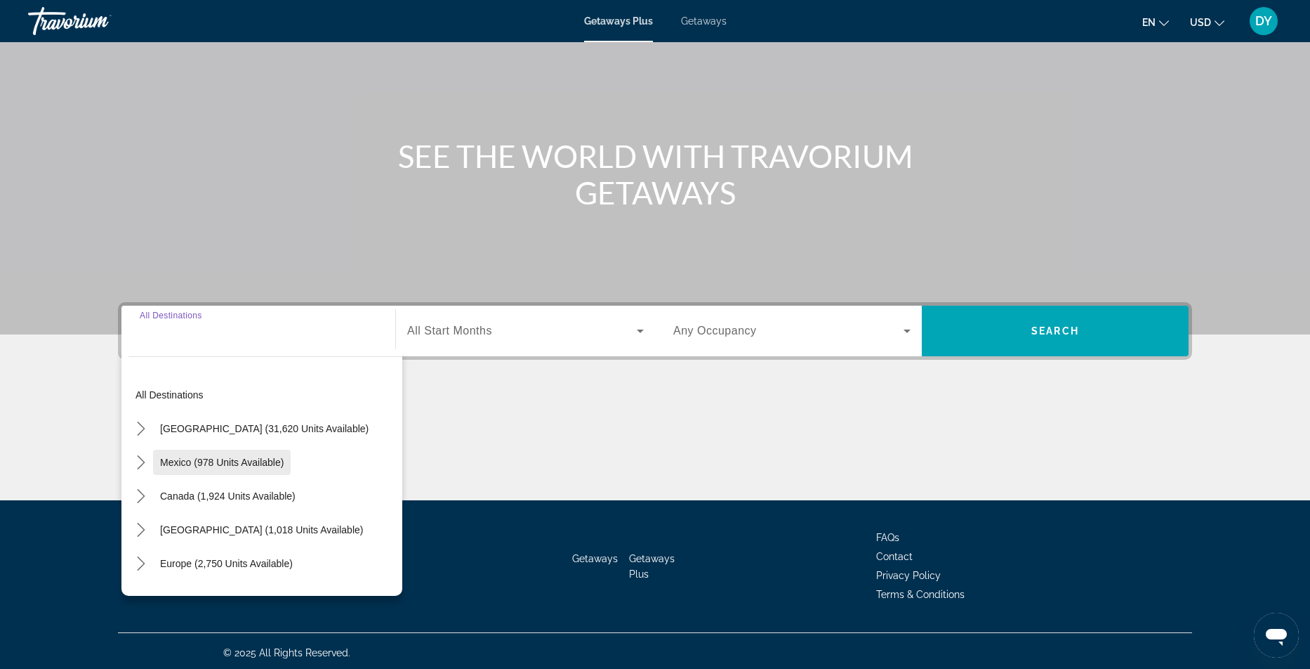
scroll to position [91, 0]
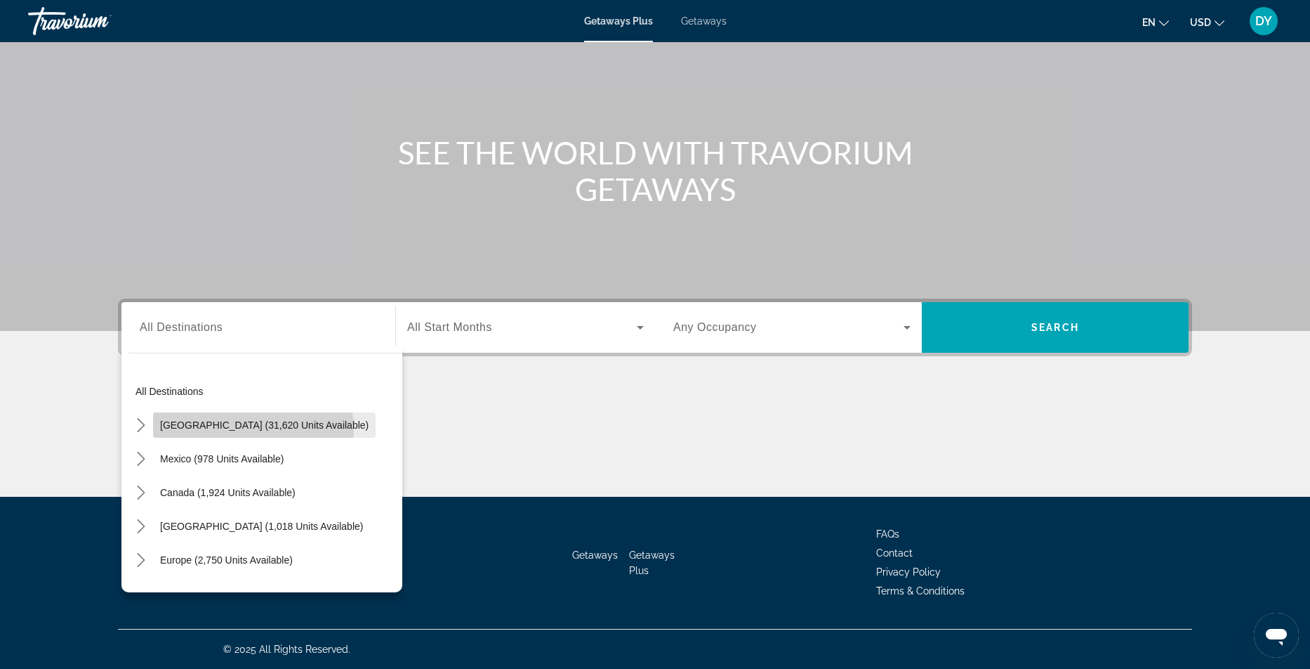
click at [253, 429] on span "[GEOGRAPHIC_DATA] (31,620 units available)" at bounding box center [264, 424] width 209 height 11
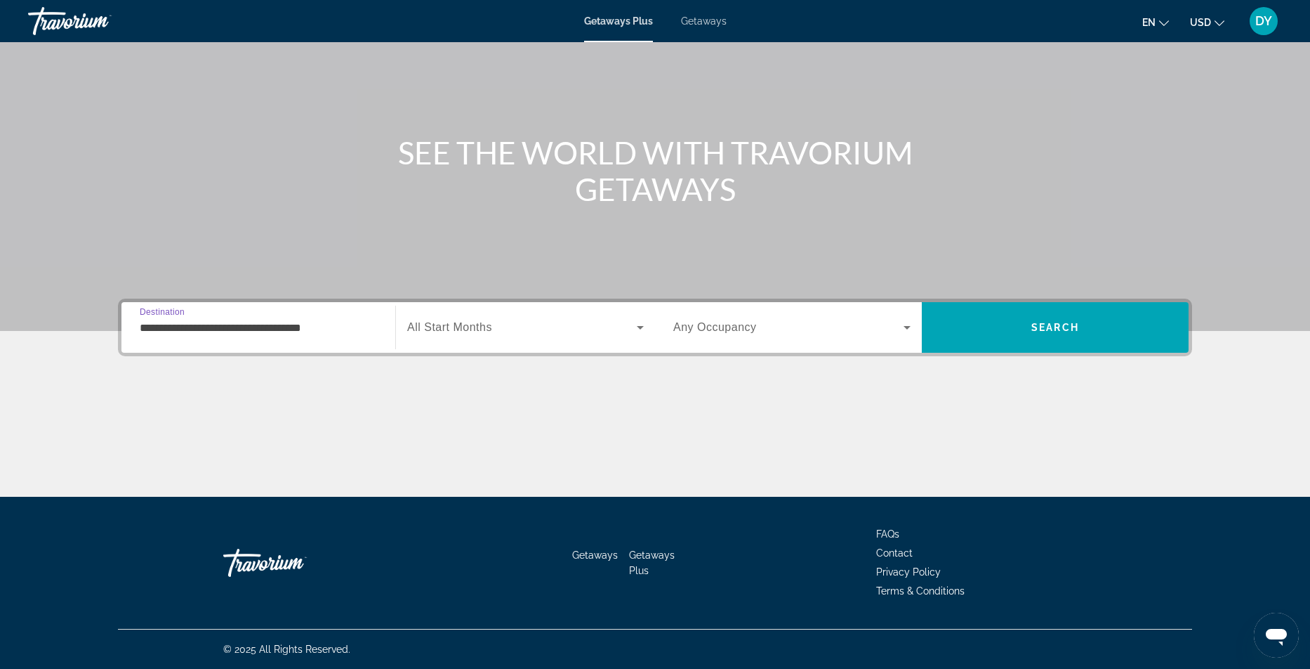
click at [180, 329] on input "**********" at bounding box center [258, 328] width 237 height 17
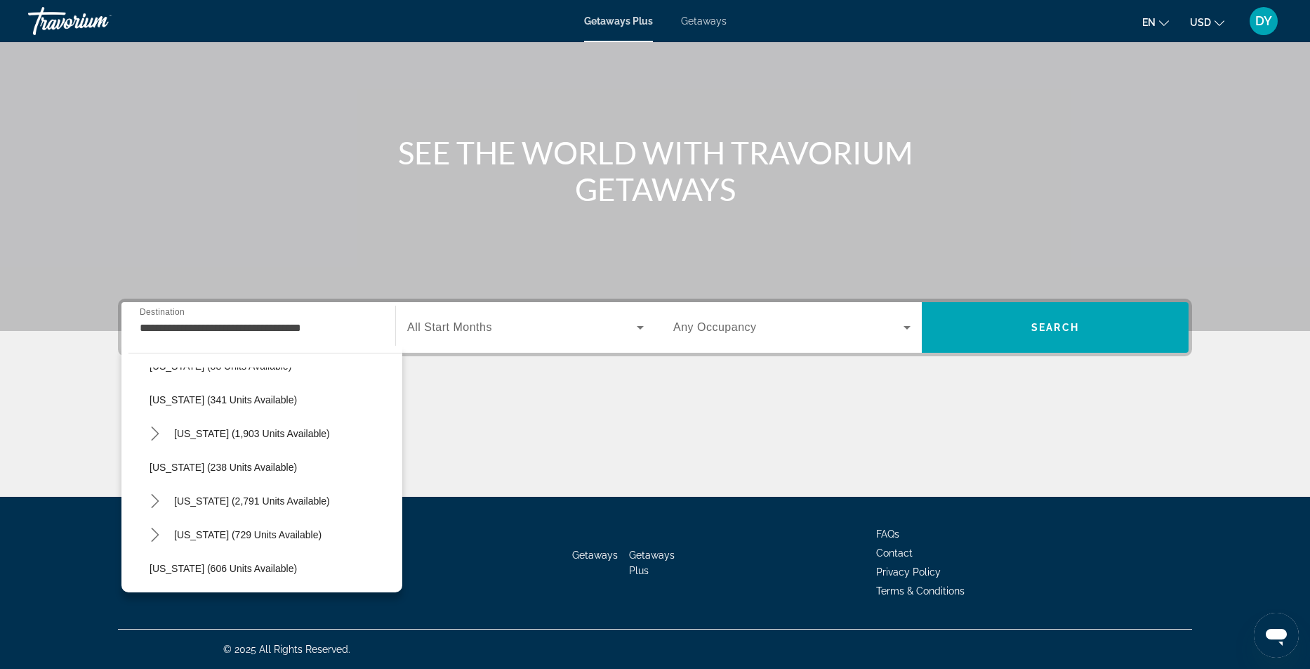
scroll to position [626, 0]
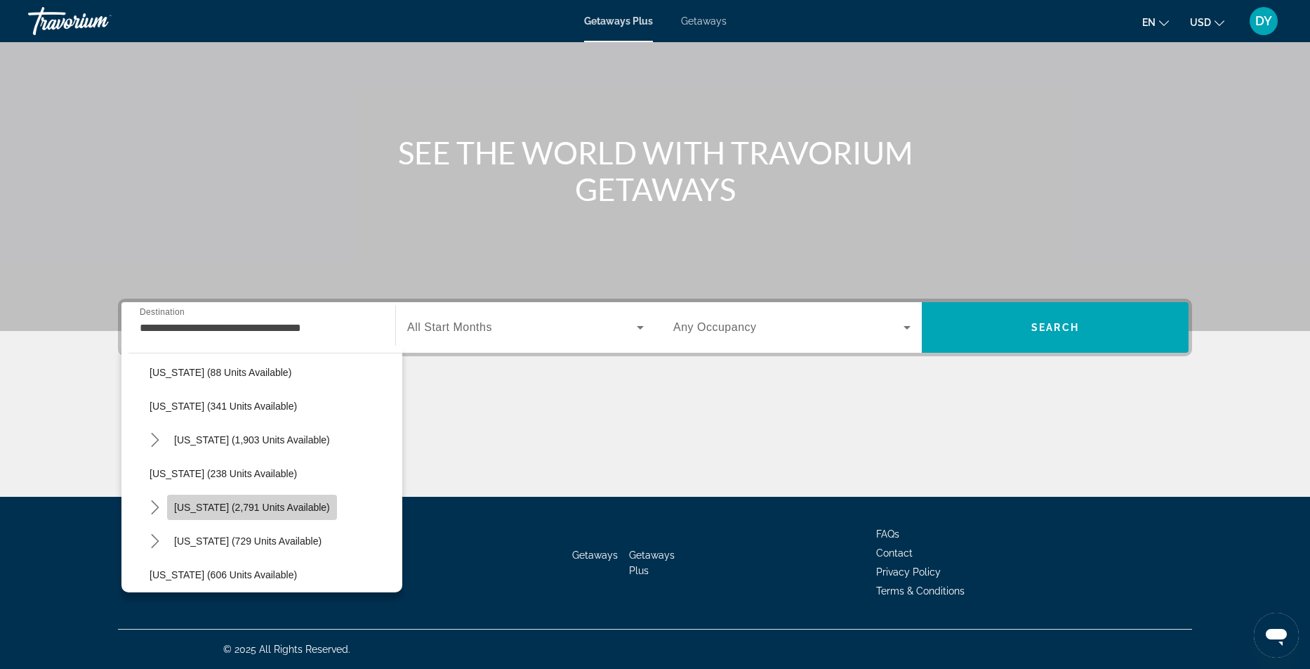
click at [284, 515] on span "Select destination: Nevada (2,791 units available)" at bounding box center [252, 507] width 170 height 34
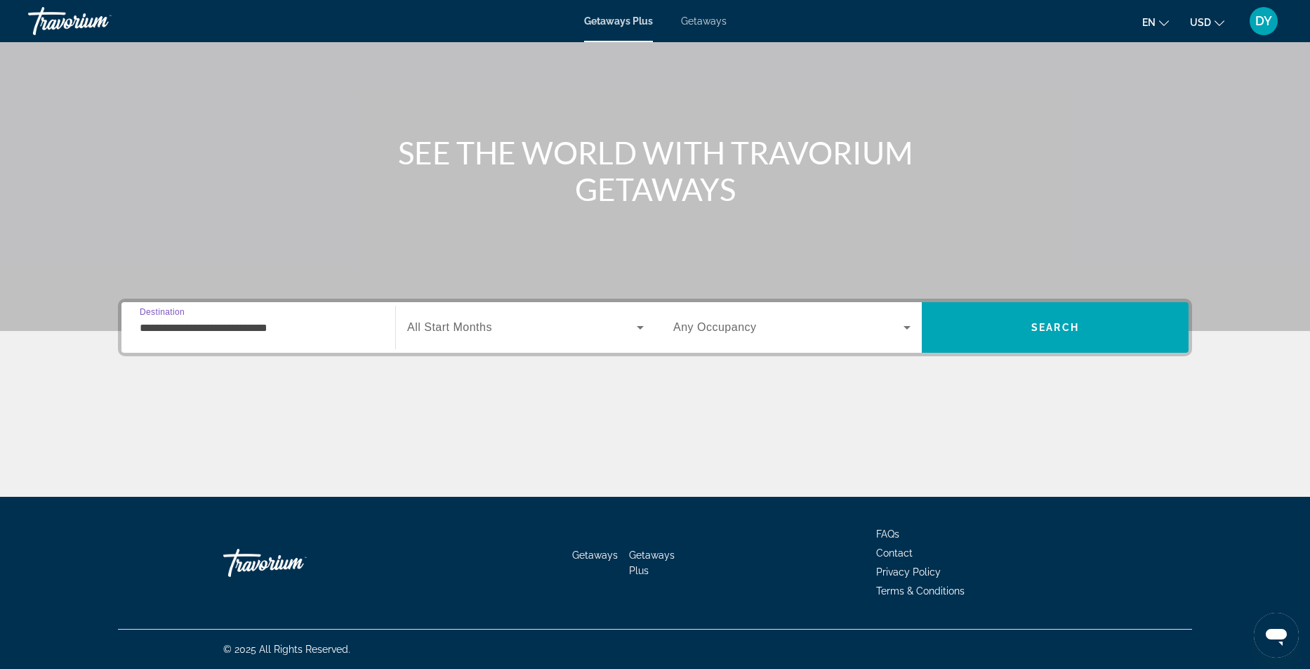
click at [232, 324] on input "**********" at bounding box center [258, 328] width 237 height 17
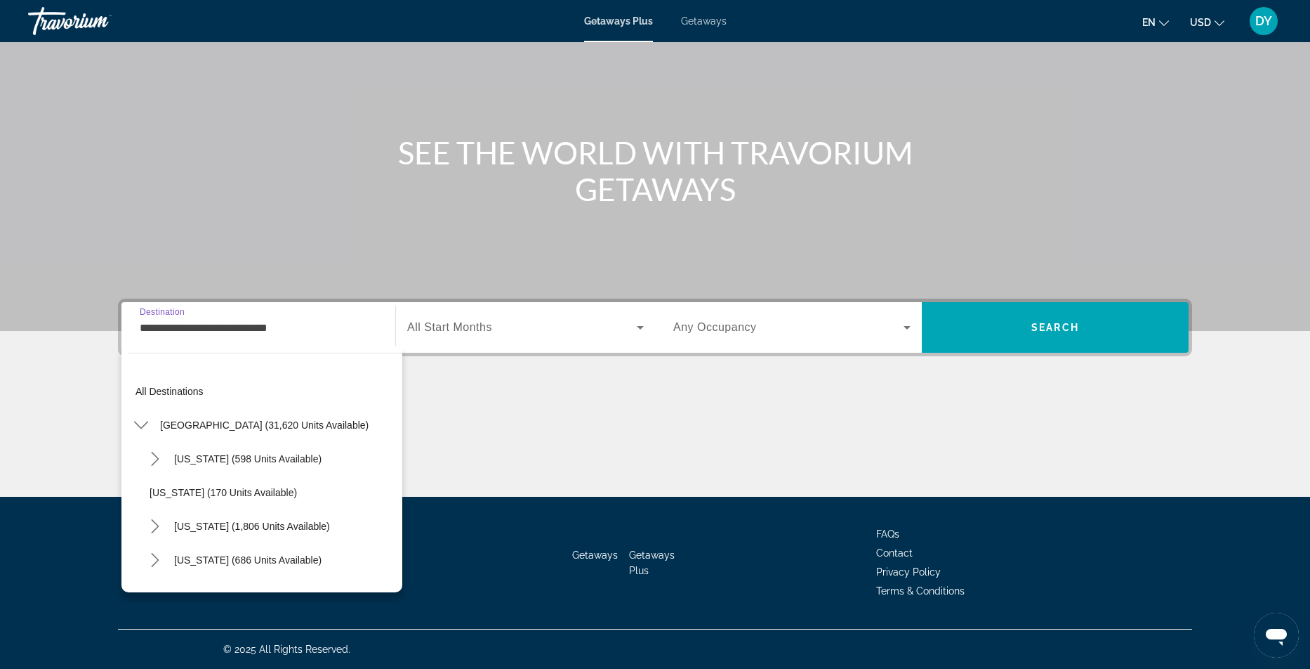
scroll to position [657, 0]
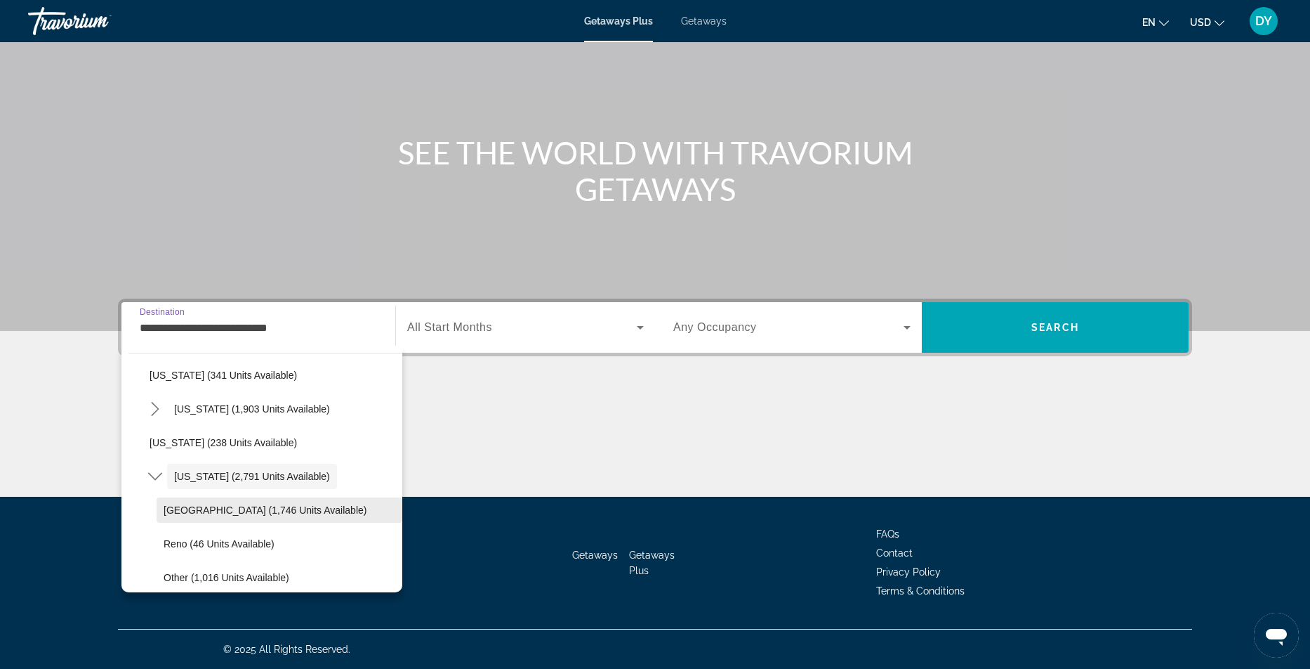
click at [209, 512] on span "[GEOGRAPHIC_DATA] (1,746 units available)" at bounding box center [265, 509] width 203 height 11
type input "**********"
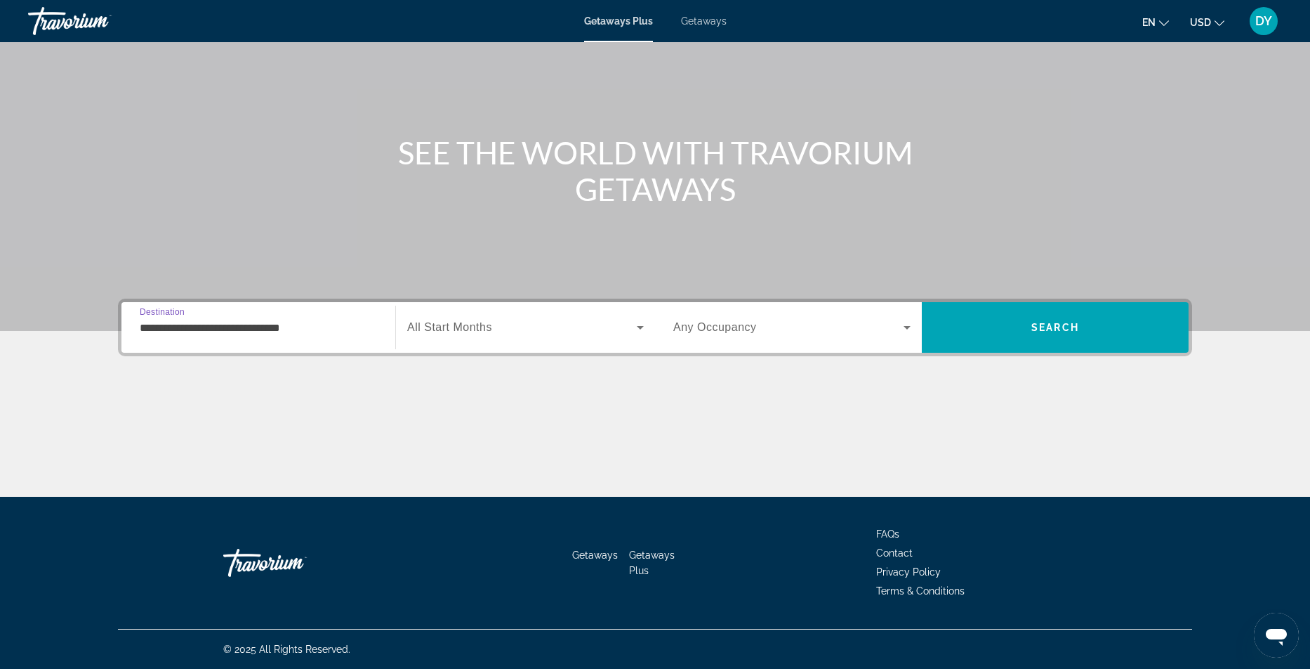
click at [497, 344] on div "Search widget" at bounding box center [525, 327] width 237 height 39
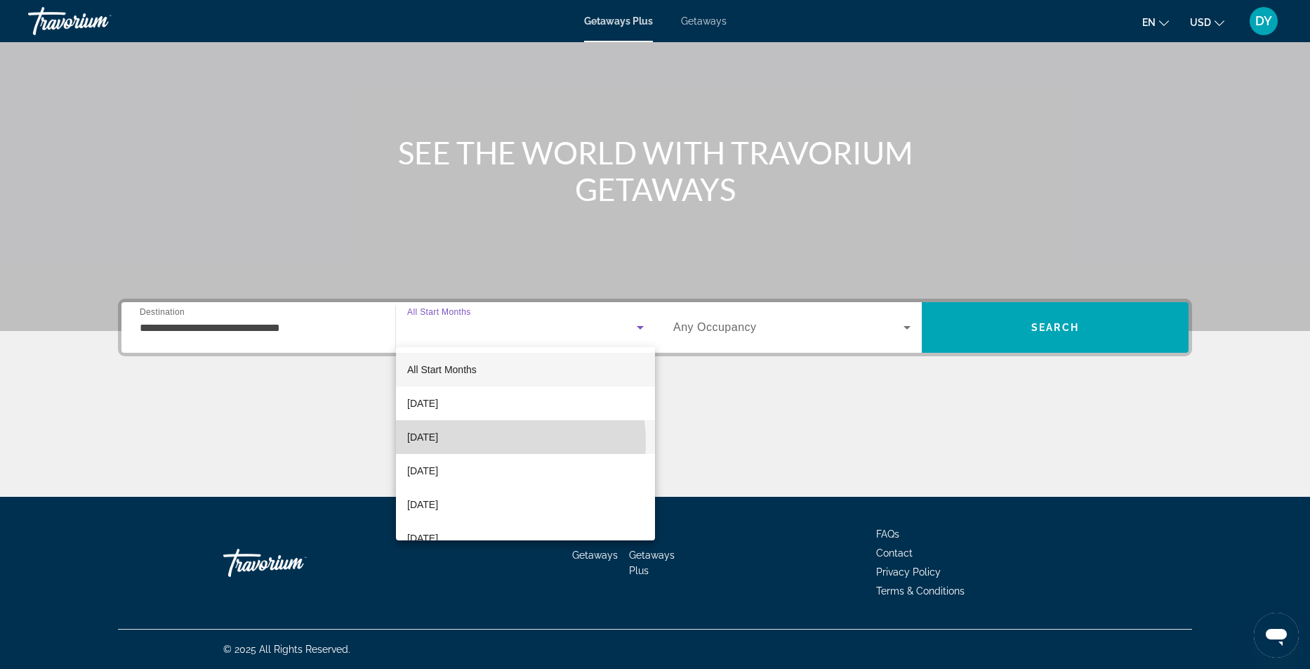
click at [488, 442] on mat-option "[DATE]" at bounding box center [525, 437] width 259 height 34
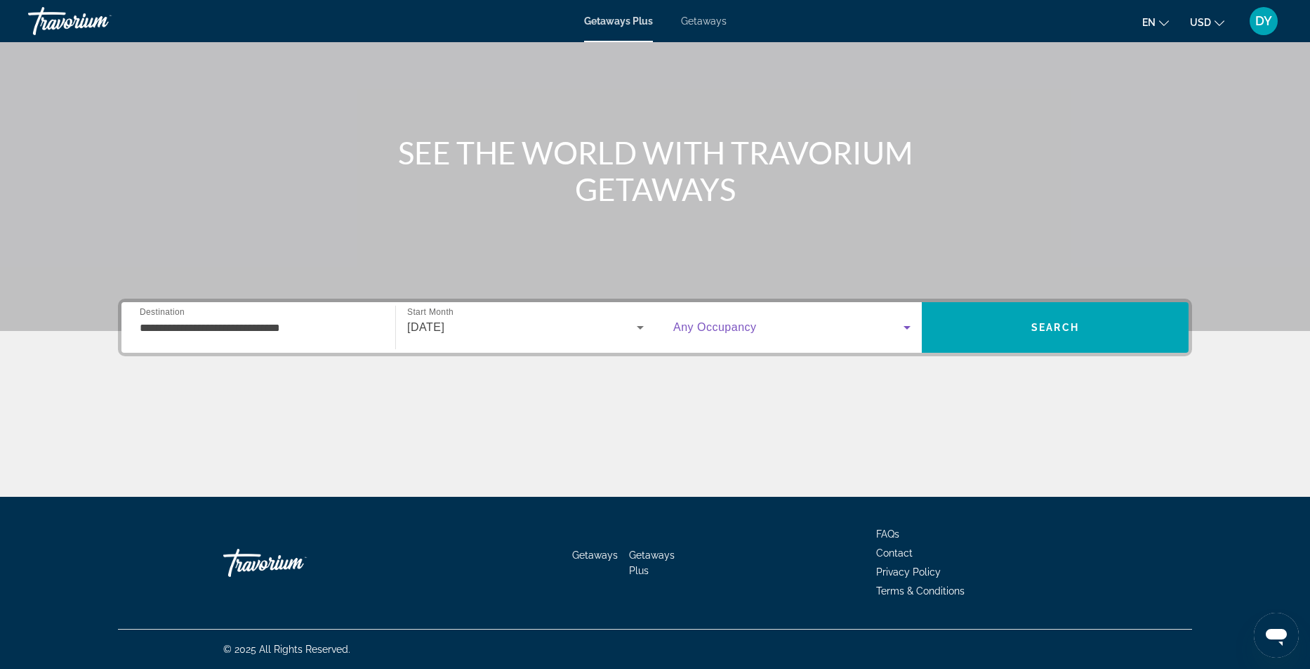
click at [852, 331] on span "Search widget" at bounding box center [788, 327] width 230 height 17
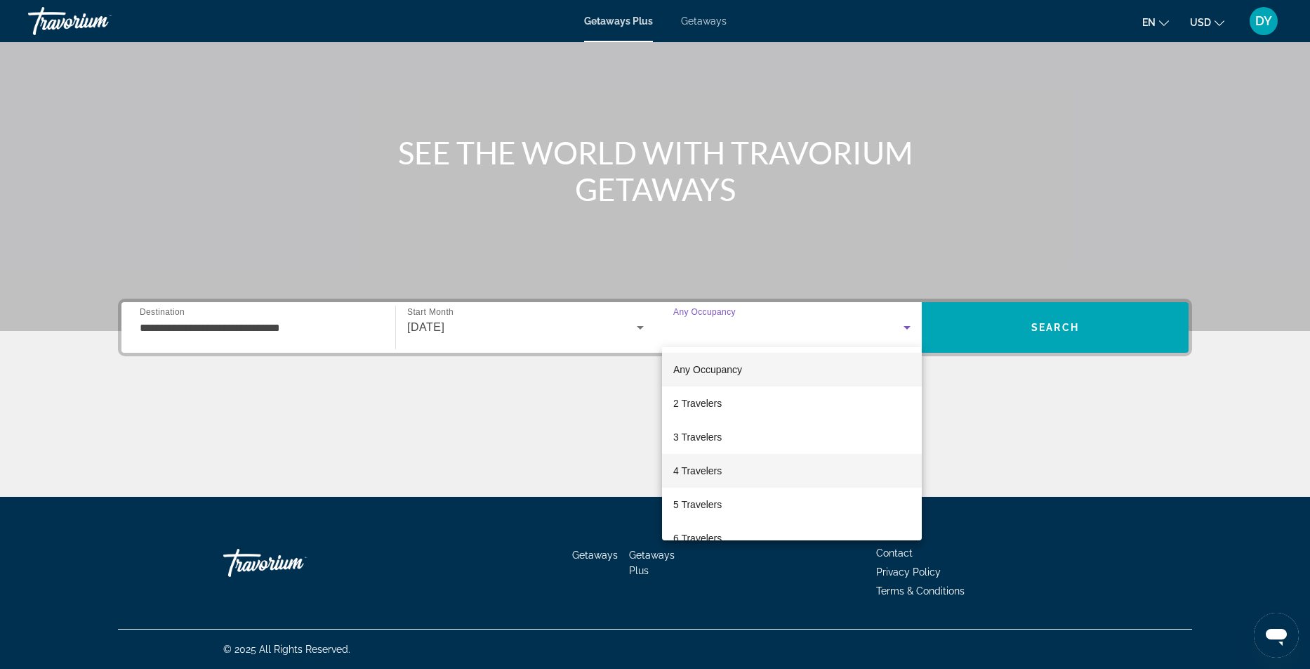
click at [686, 473] on span "4 Travelers" at bounding box center [697, 470] width 48 height 17
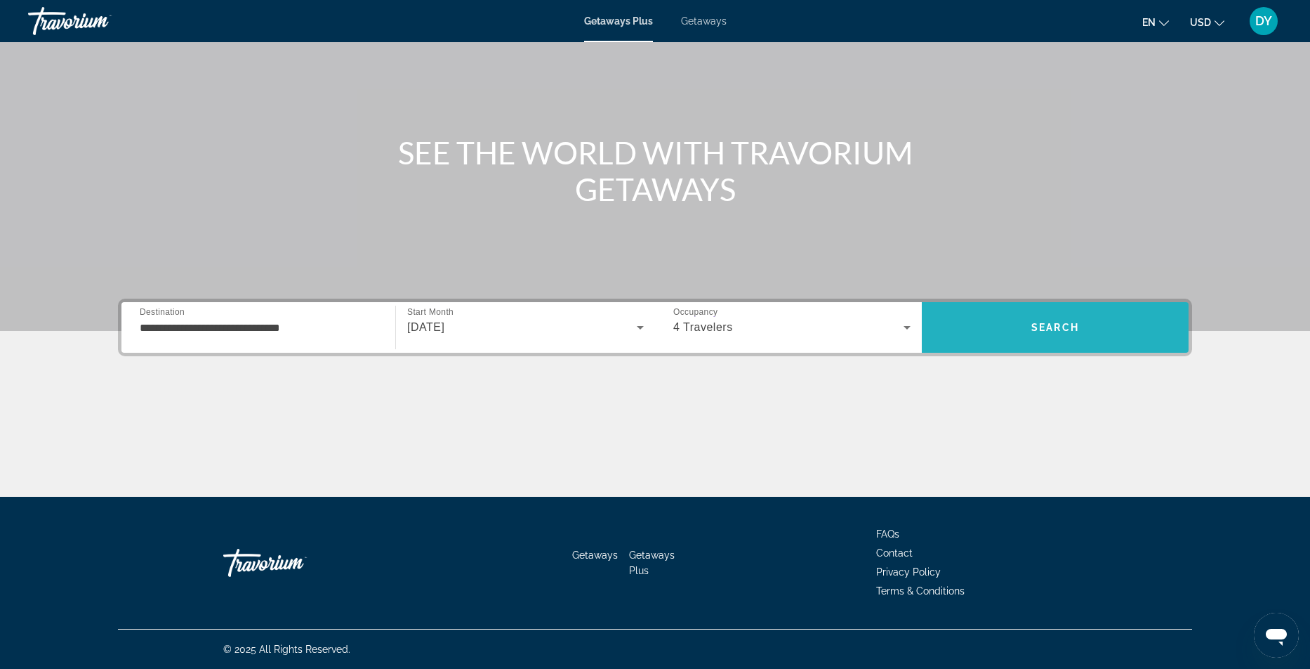
click at [1043, 334] on span "Search" at bounding box center [1055, 327] width 267 height 34
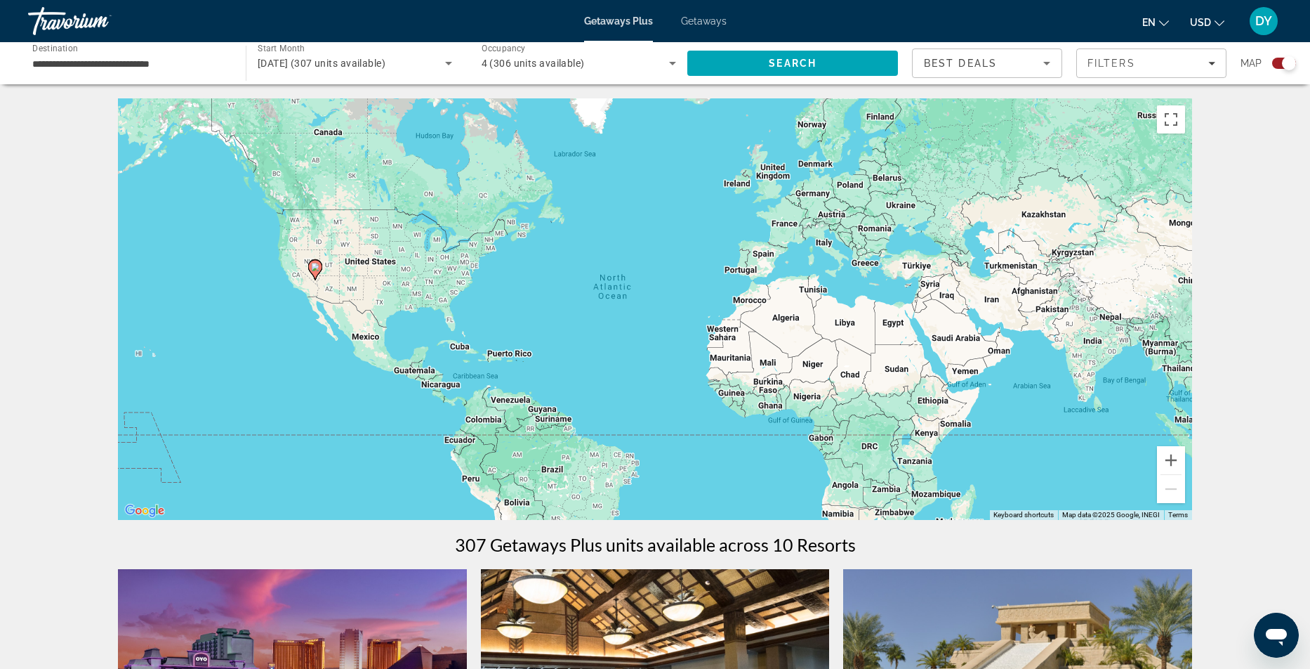
click at [704, 23] on span "Getaways" at bounding box center [704, 20] width 46 height 11
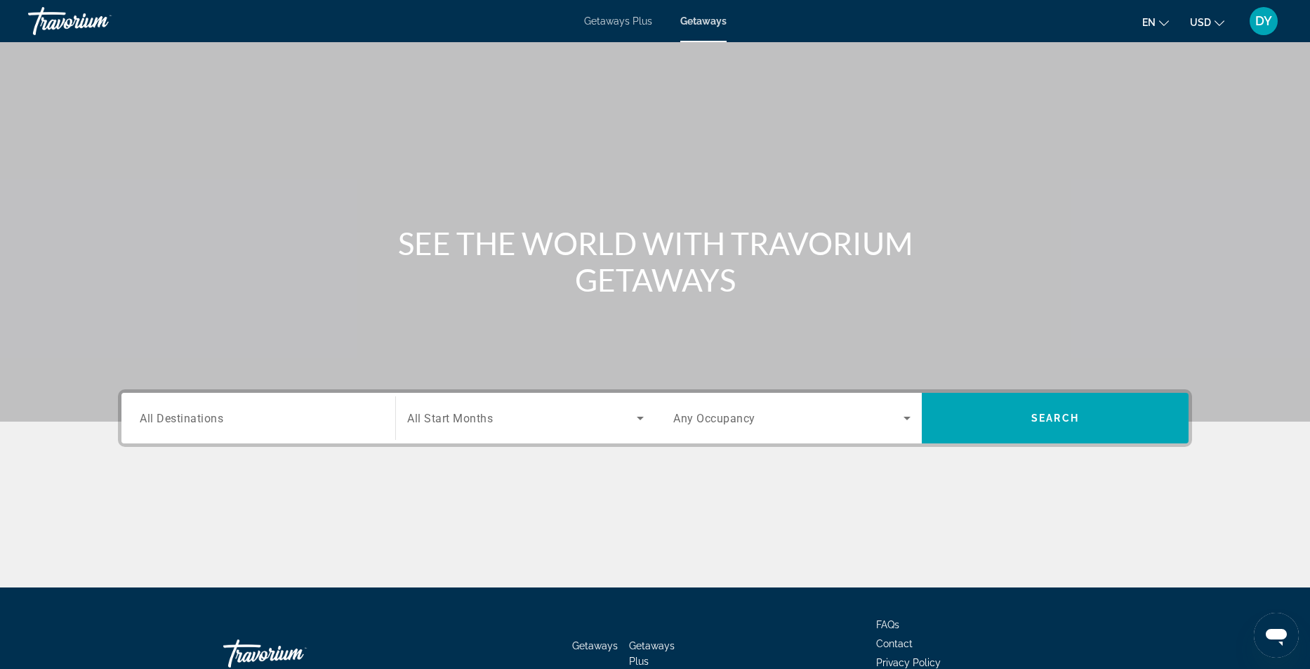
click at [185, 427] on div "Search widget" at bounding box center [258, 418] width 237 height 40
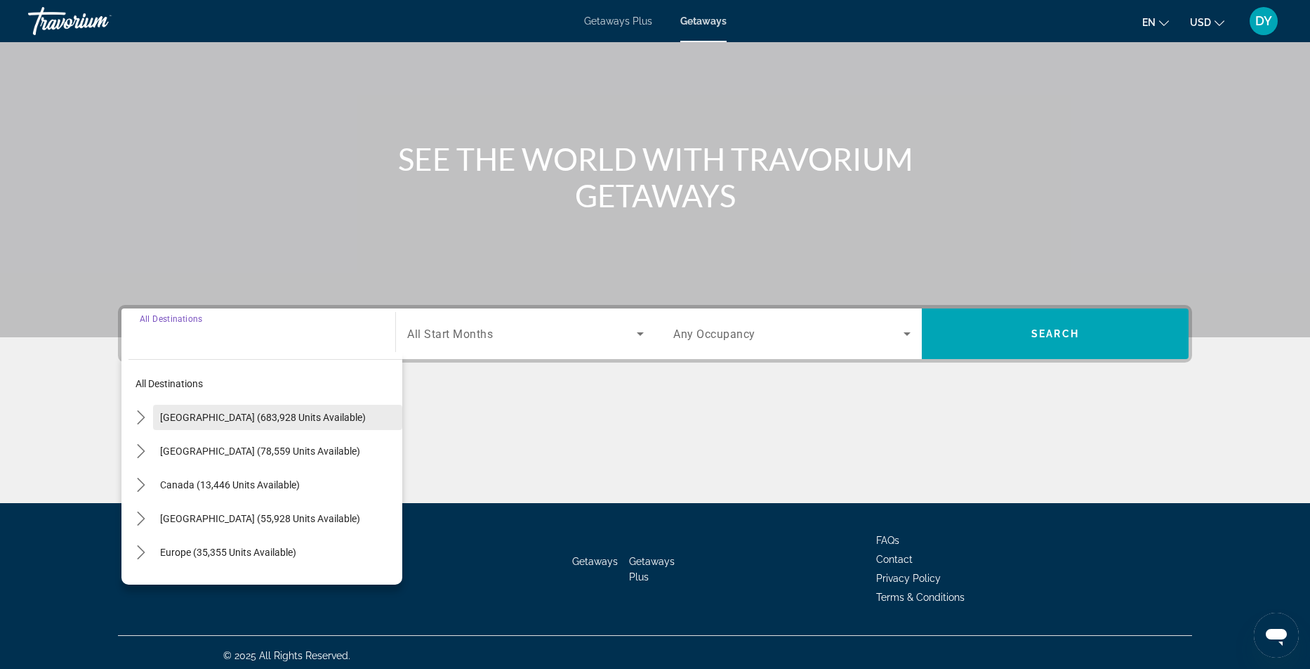
scroll to position [91, 0]
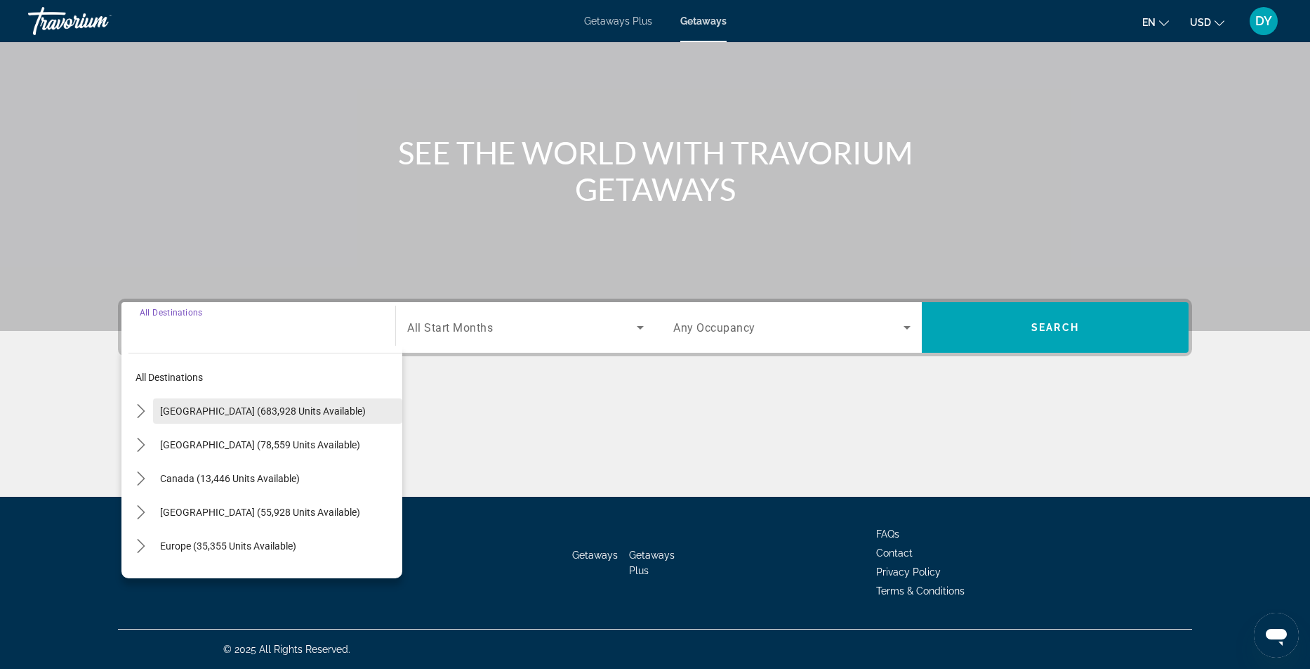
click at [235, 412] on span "[GEOGRAPHIC_DATA] (683,928 units available)" at bounding box center [263, 410] width 206 height 11
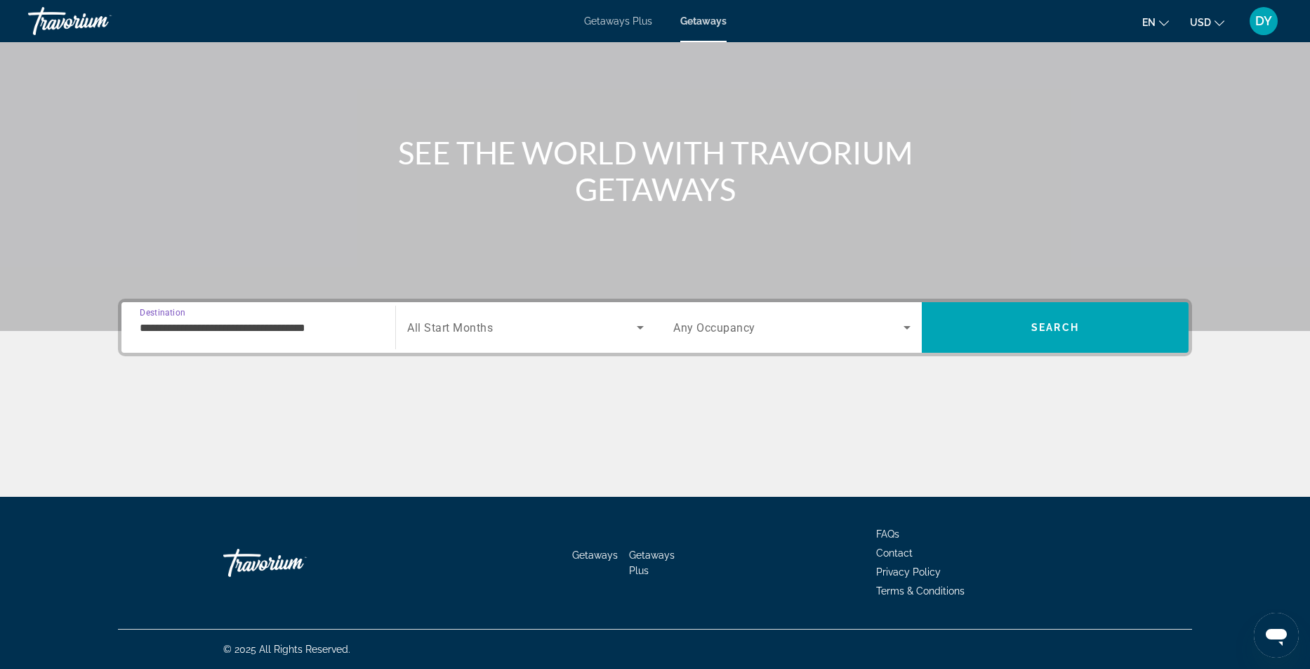
click at [210, 324] on input "**********" at bounding box center [258, 328] width 237 height 17
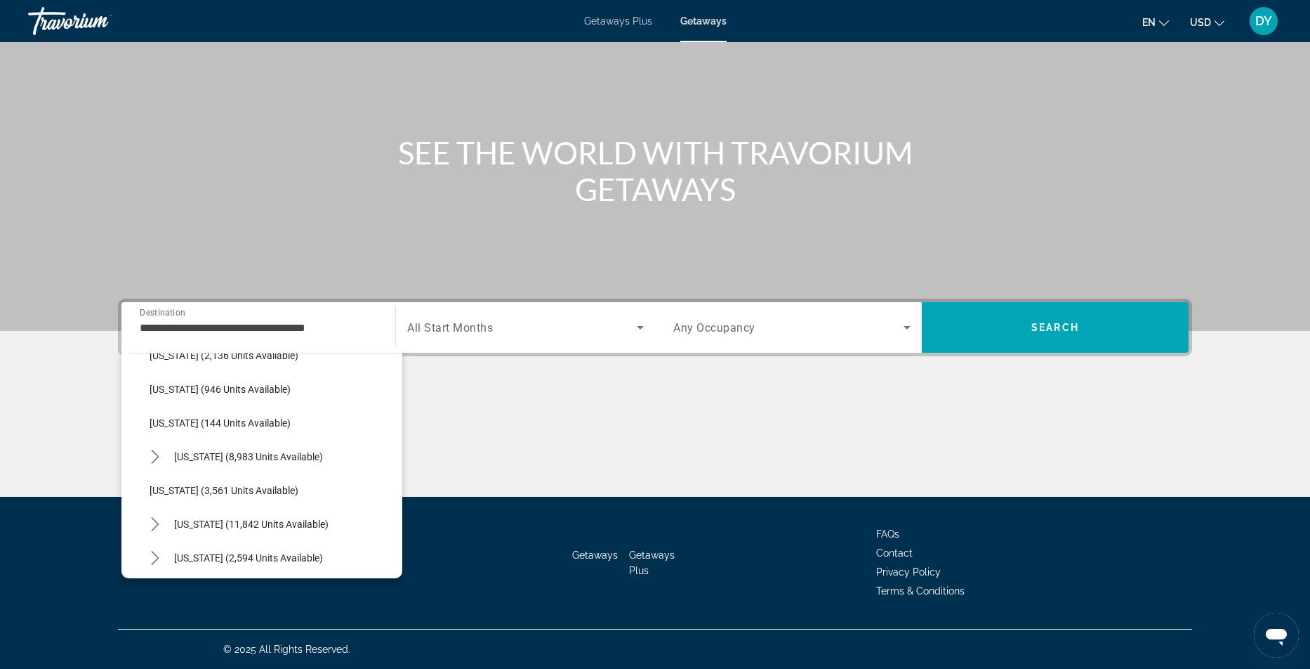
scroll to position [782, 0]
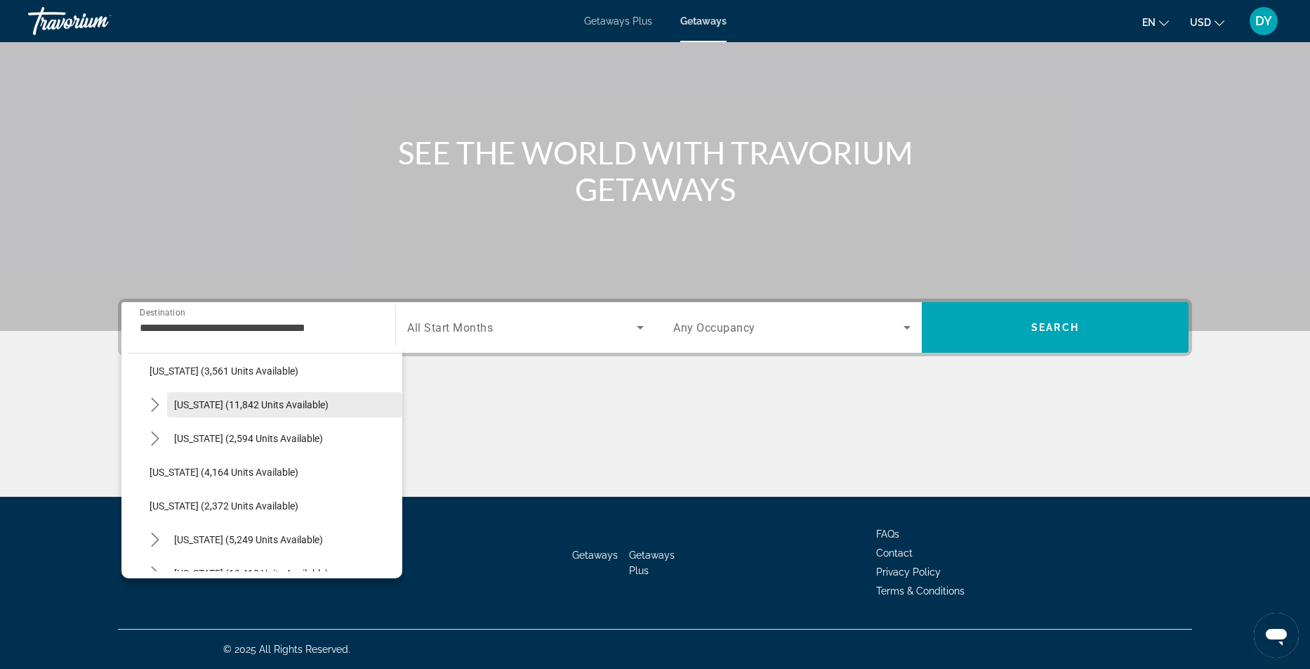
click at [272, 400] on span "[US_STATE] (11,842 units available)" at bounding box center [251, 404] width 154 height 11
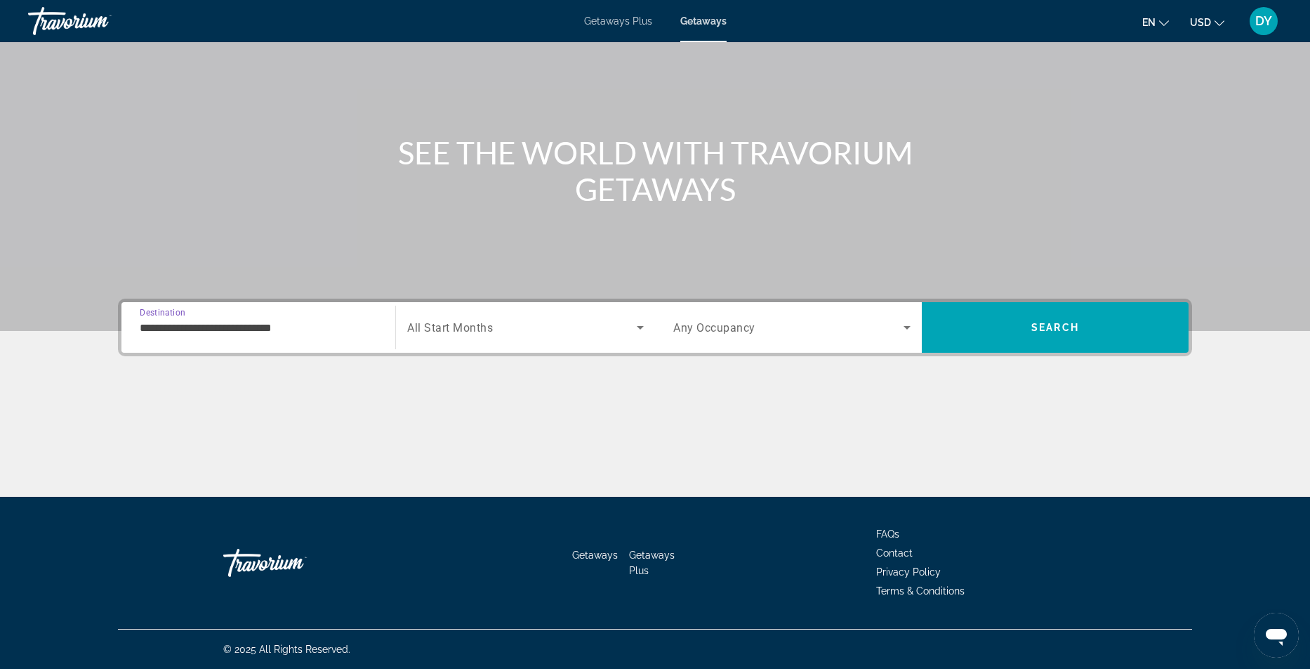
click at [215, 325] on input "**********" at bounding box center [258, 328] width 237 height 17
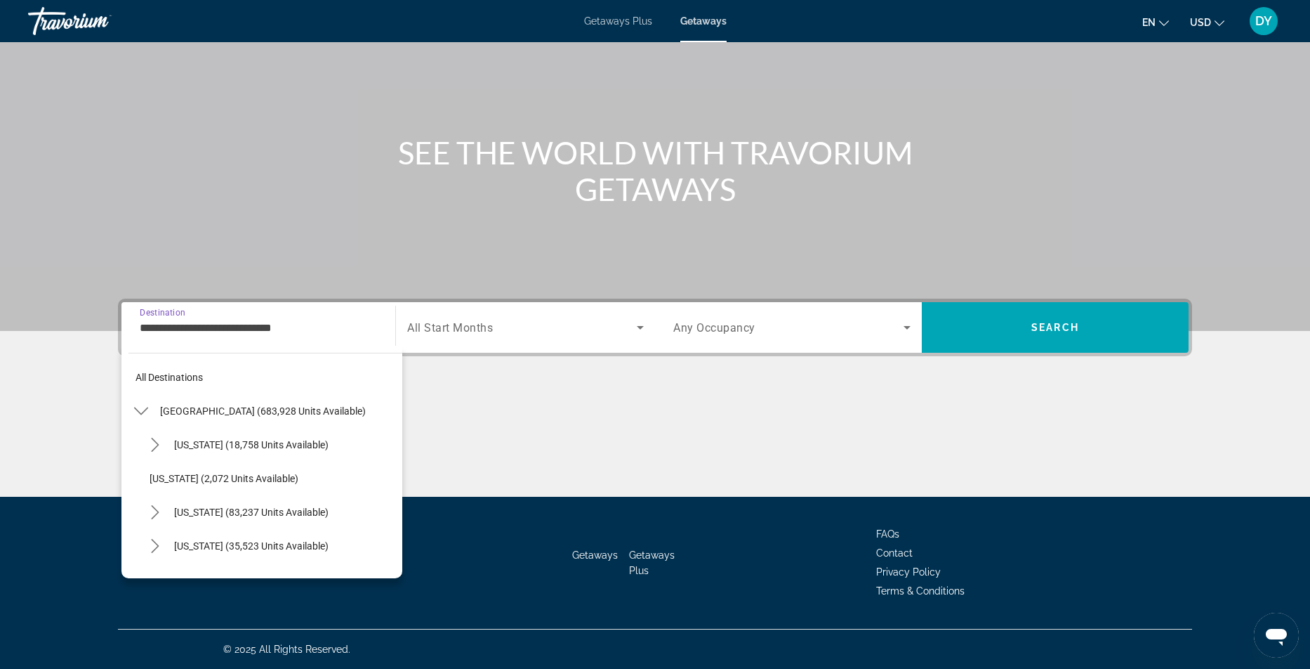
scroll to position [724, 0]
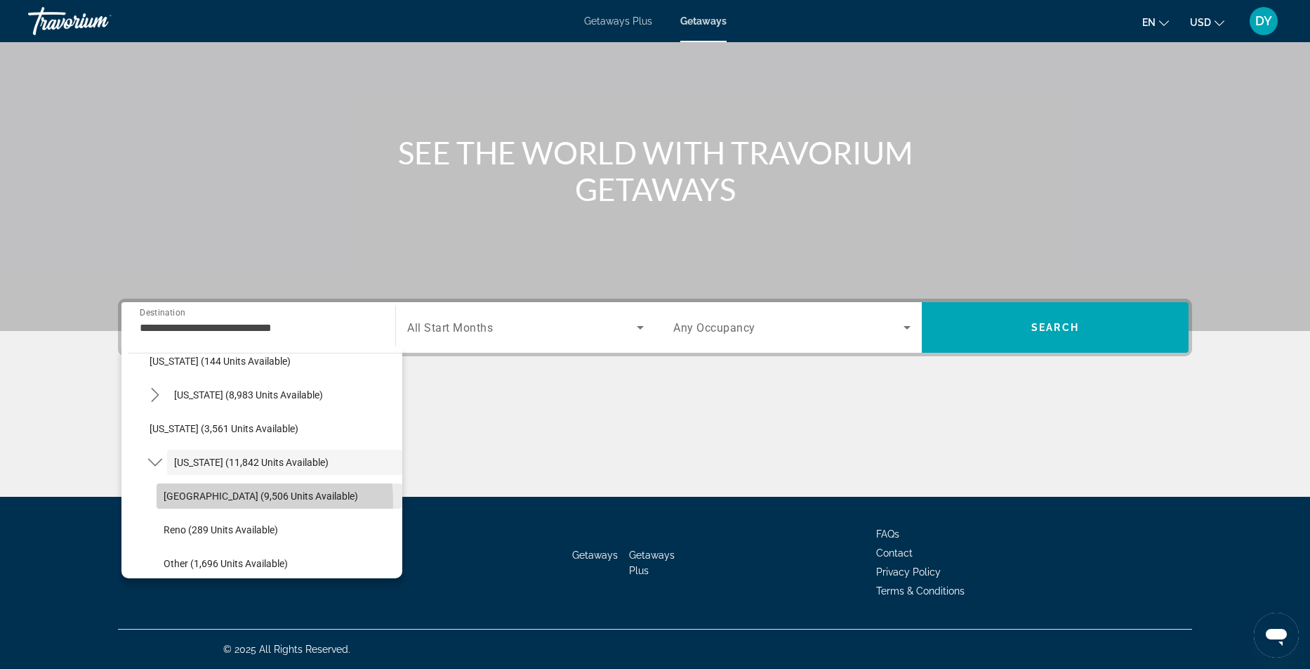
click at [226, 502] on span "Select destination: Las Vegas (9,506 units available)" at bounding box center [280, 496] width 246 height 34
type input "**********"
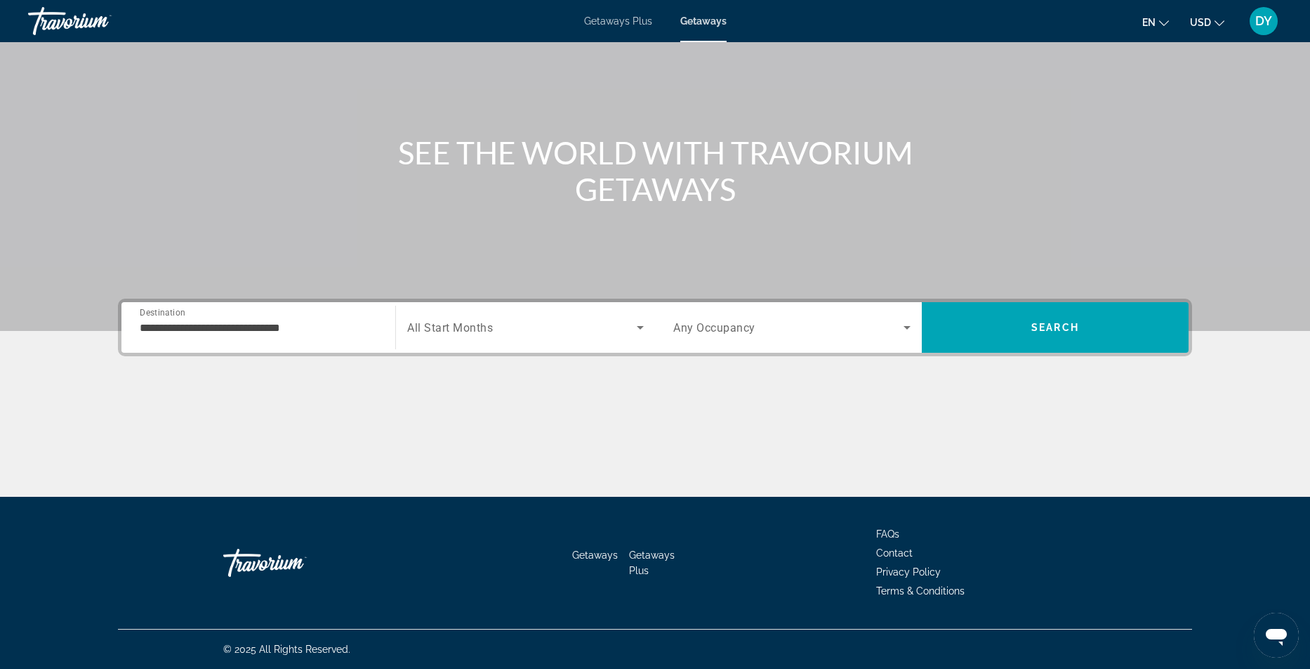
click at [453, 340] on div "Search widget" at bounding box center [525, 327] width 237 height 39
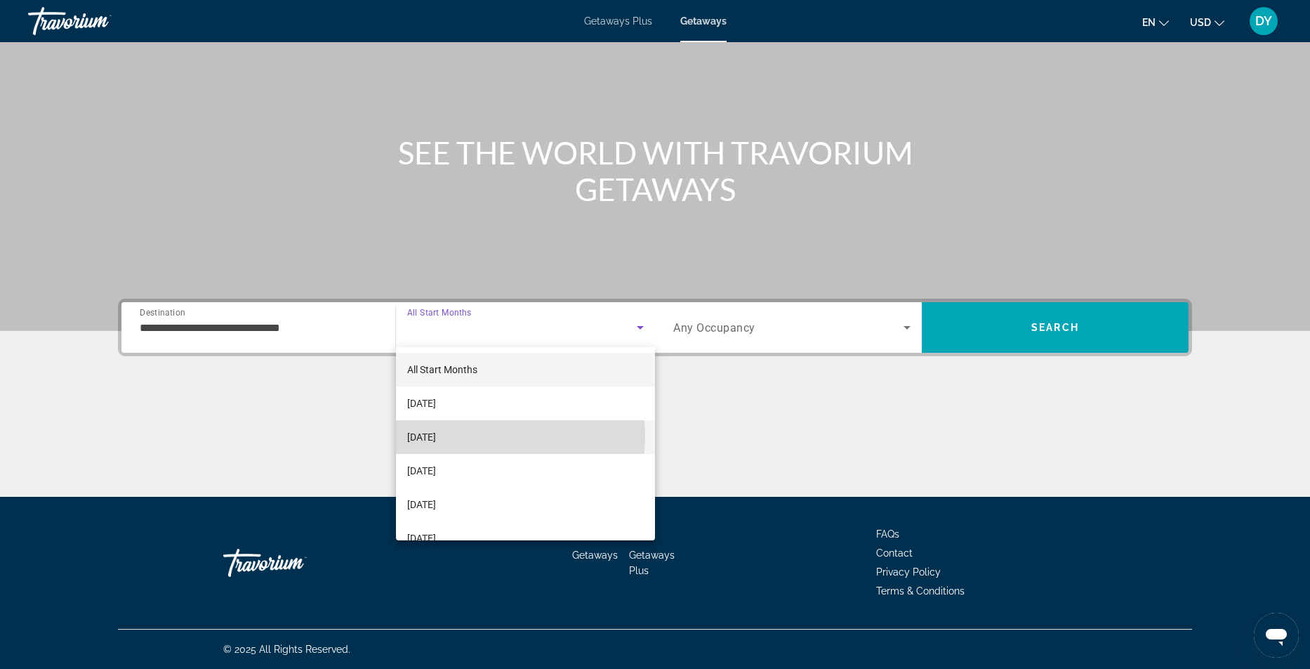
click at [491, 437] on mat-option "[DATE]" at bounding box center [525, 437] width 259 height 34
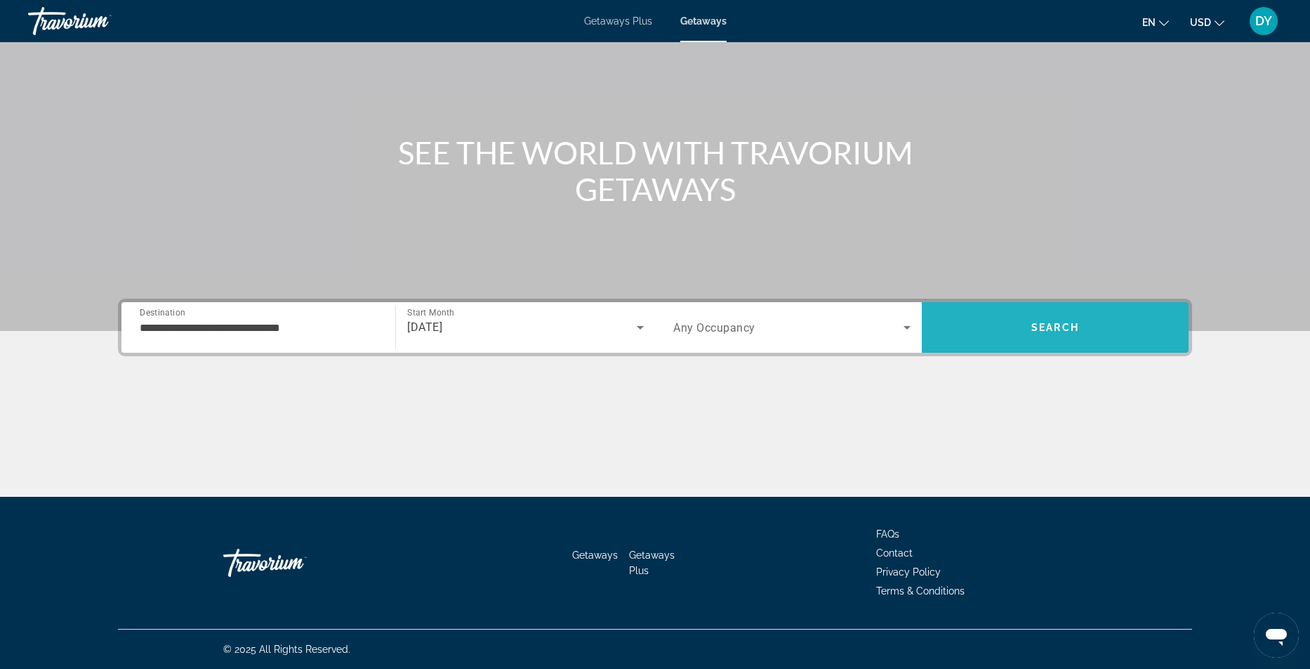
click at [1053, 316] on span "Search" at bounding box center [1055, 327] width 267 height 34
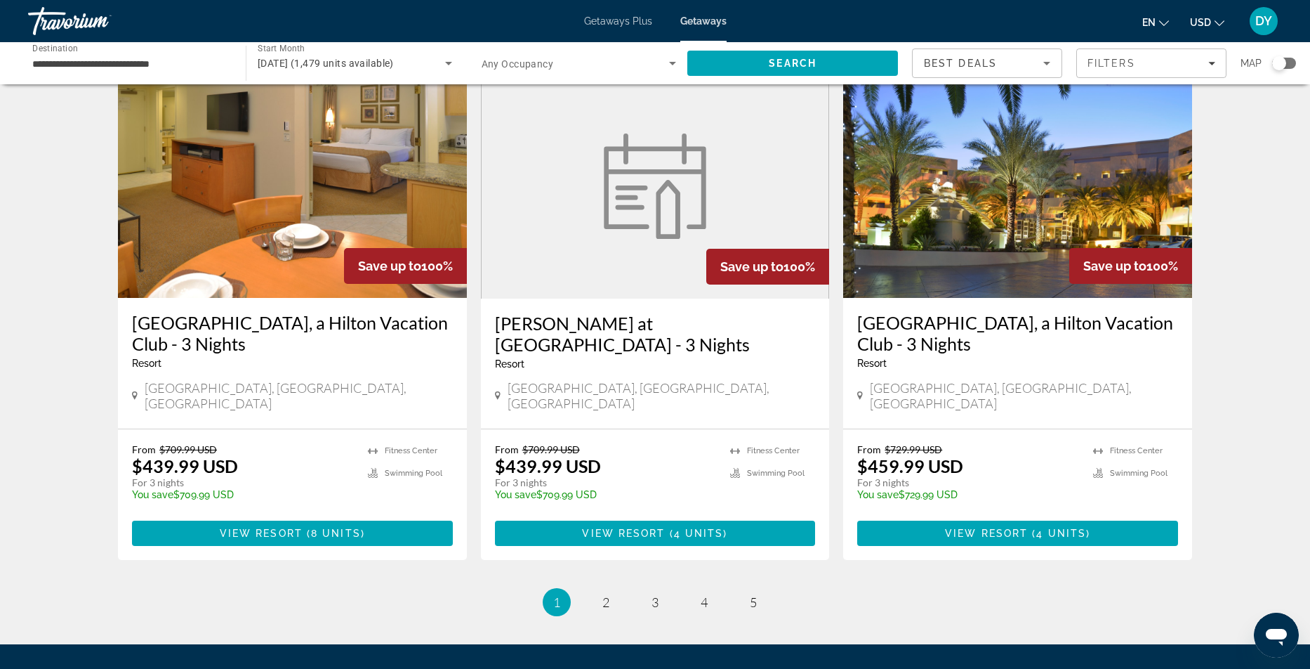
scroll to position [1578, 0]
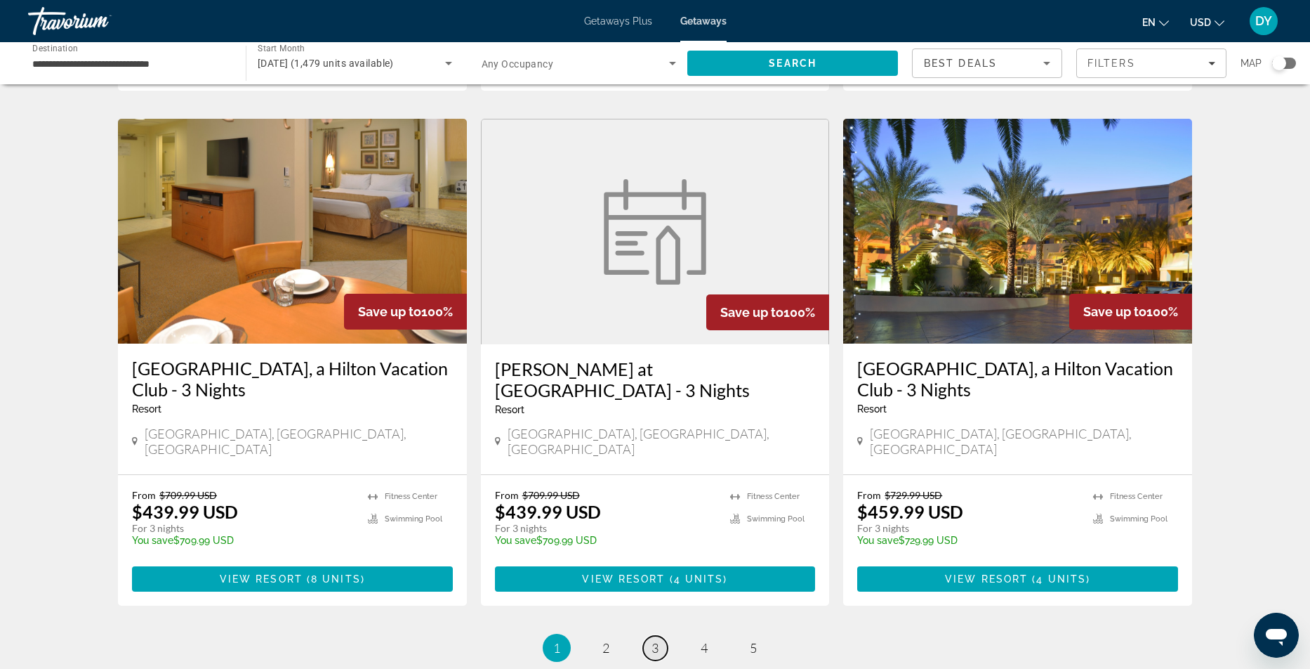
click at [658, 640] on span "3" at bounding box center [655, 647] width 7 height 15
